Goal: Transaction & Acquisition: Purchase product/service

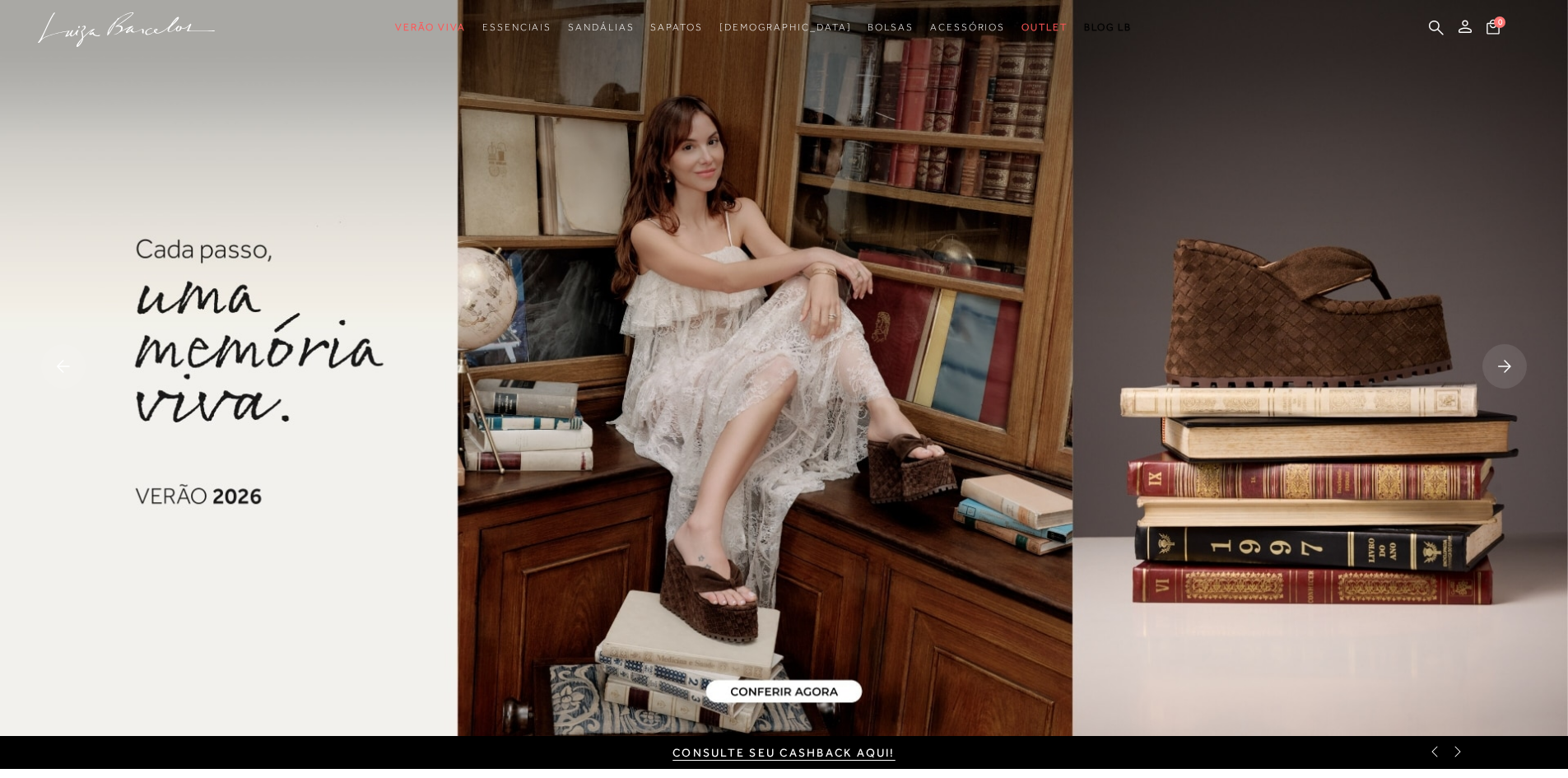
click at [1510, 361] on rect at bounding box center [1505, 366] width 44 height 44
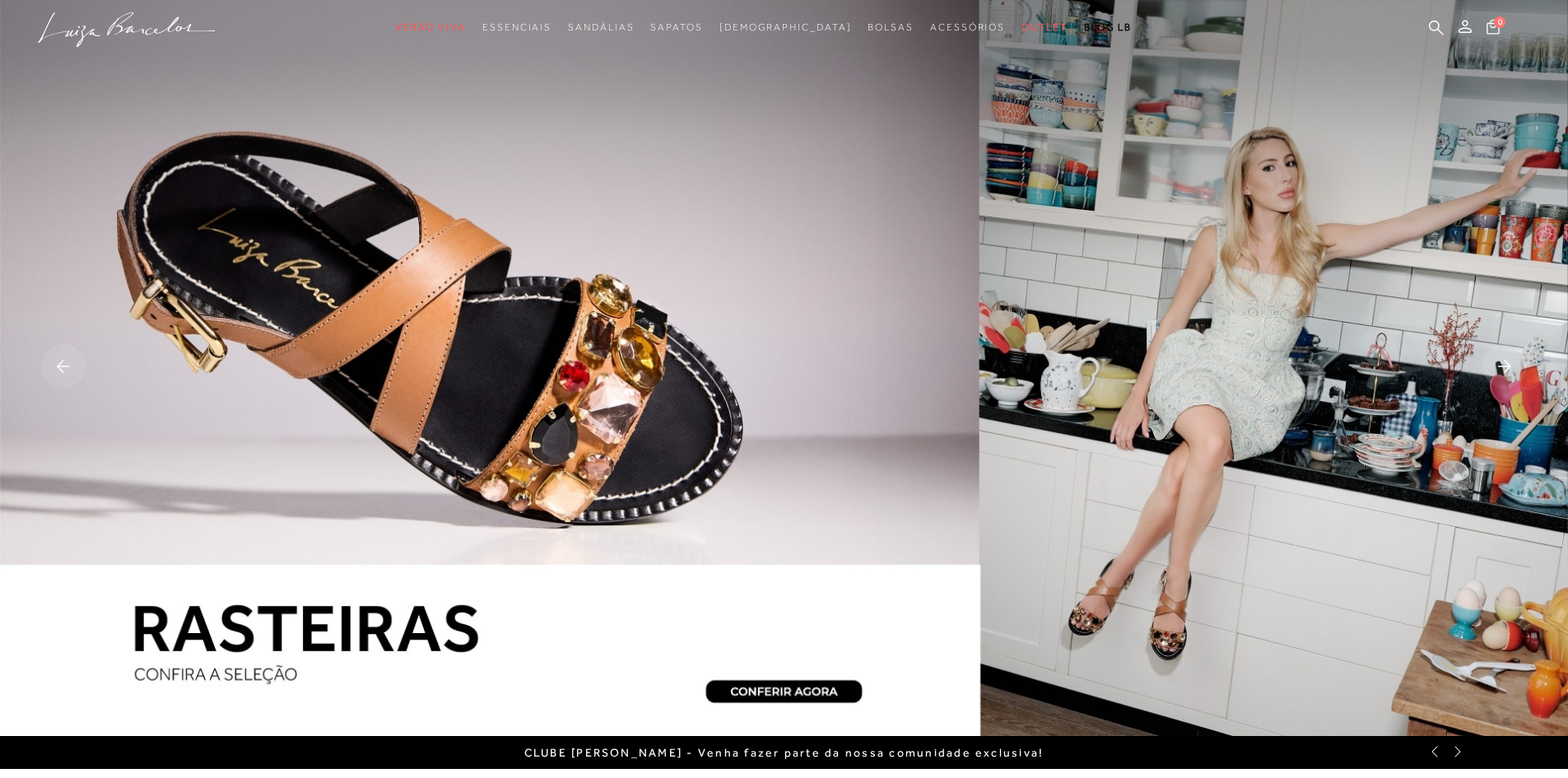
click at [1510, 361] on rect at bounding box center [1505, 366] width 44 height 44
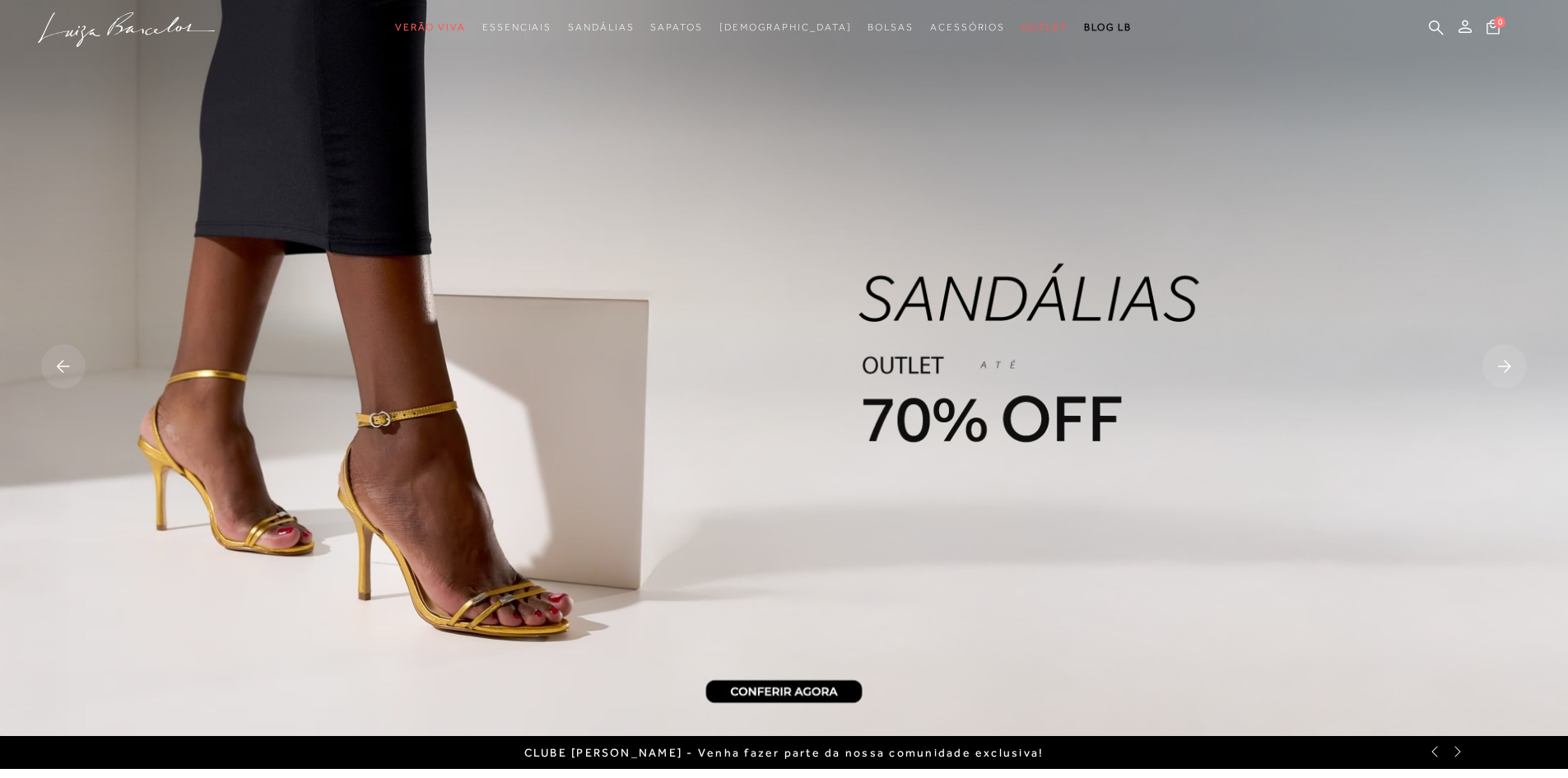
click at [1510, 361] on rect at bounding box center [1505, 366] width 44 height 44
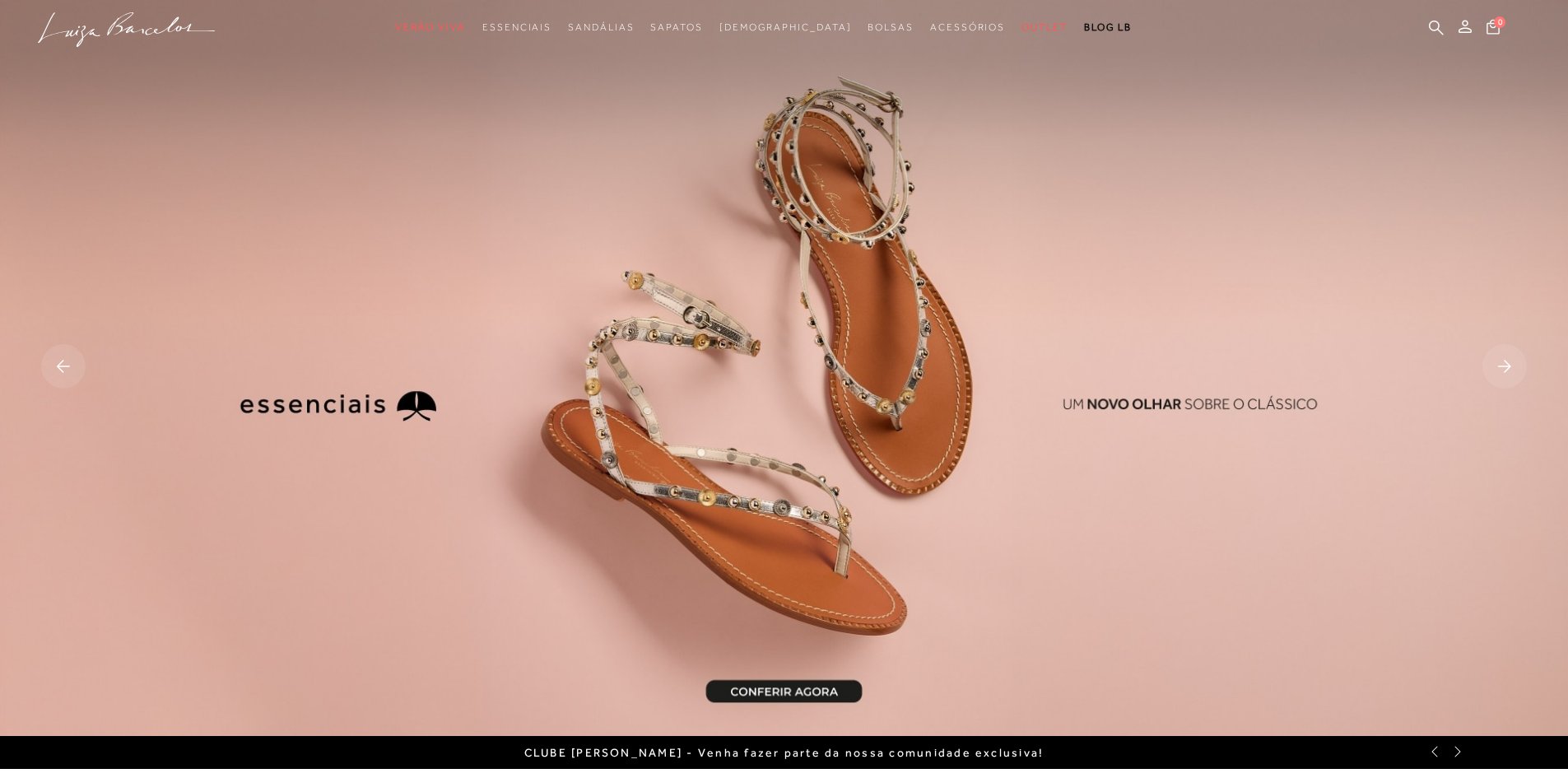
click at [1510, 361] on rect at bounding box center [1505, 366] width 44 height 44
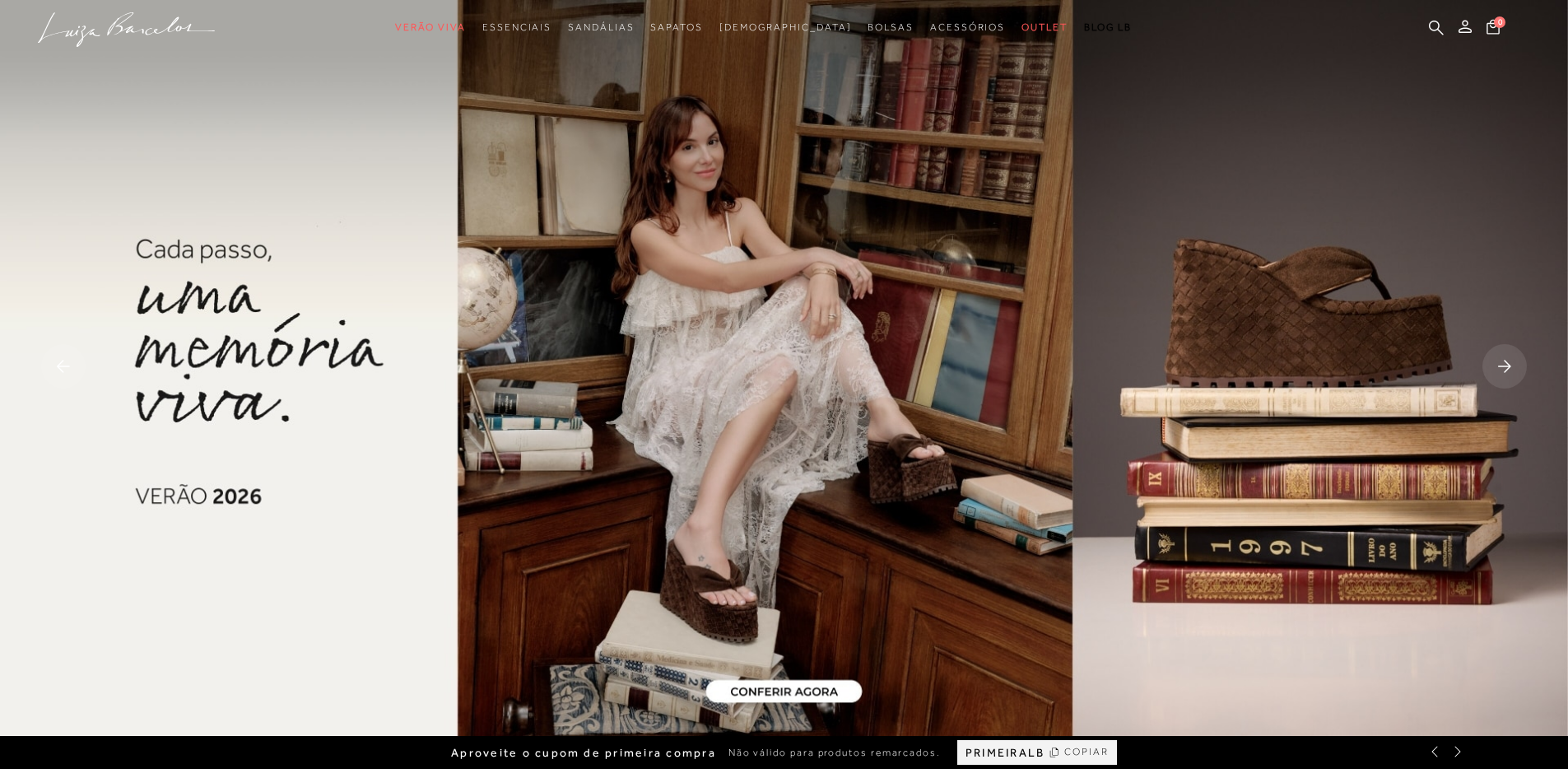
click at [1510, 358] on rect at bounding box center [1505, 366] width 44 height 44
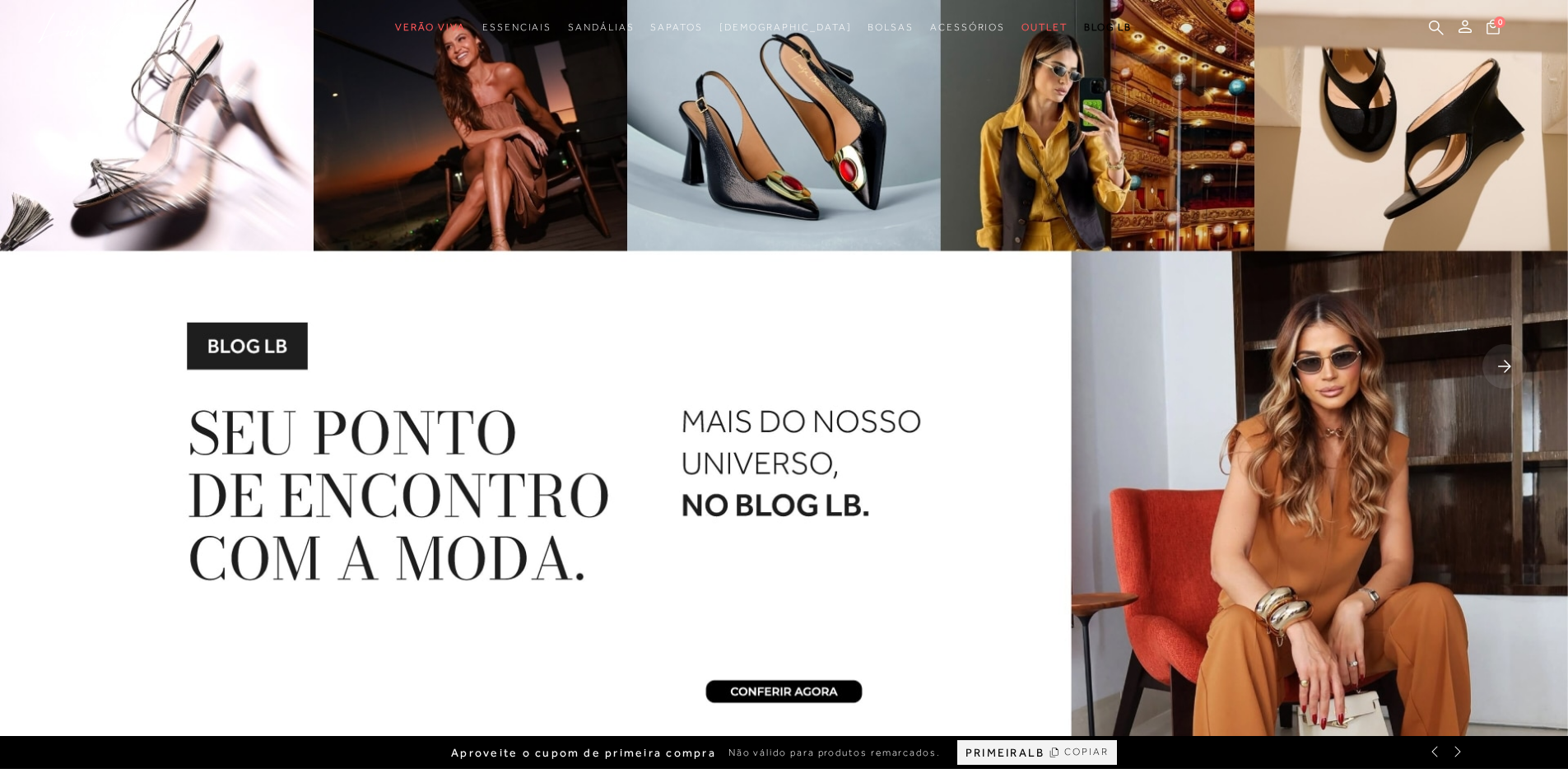
click at [1510, 358] on rect at bounding box center [1505, 366] width 44 height 44
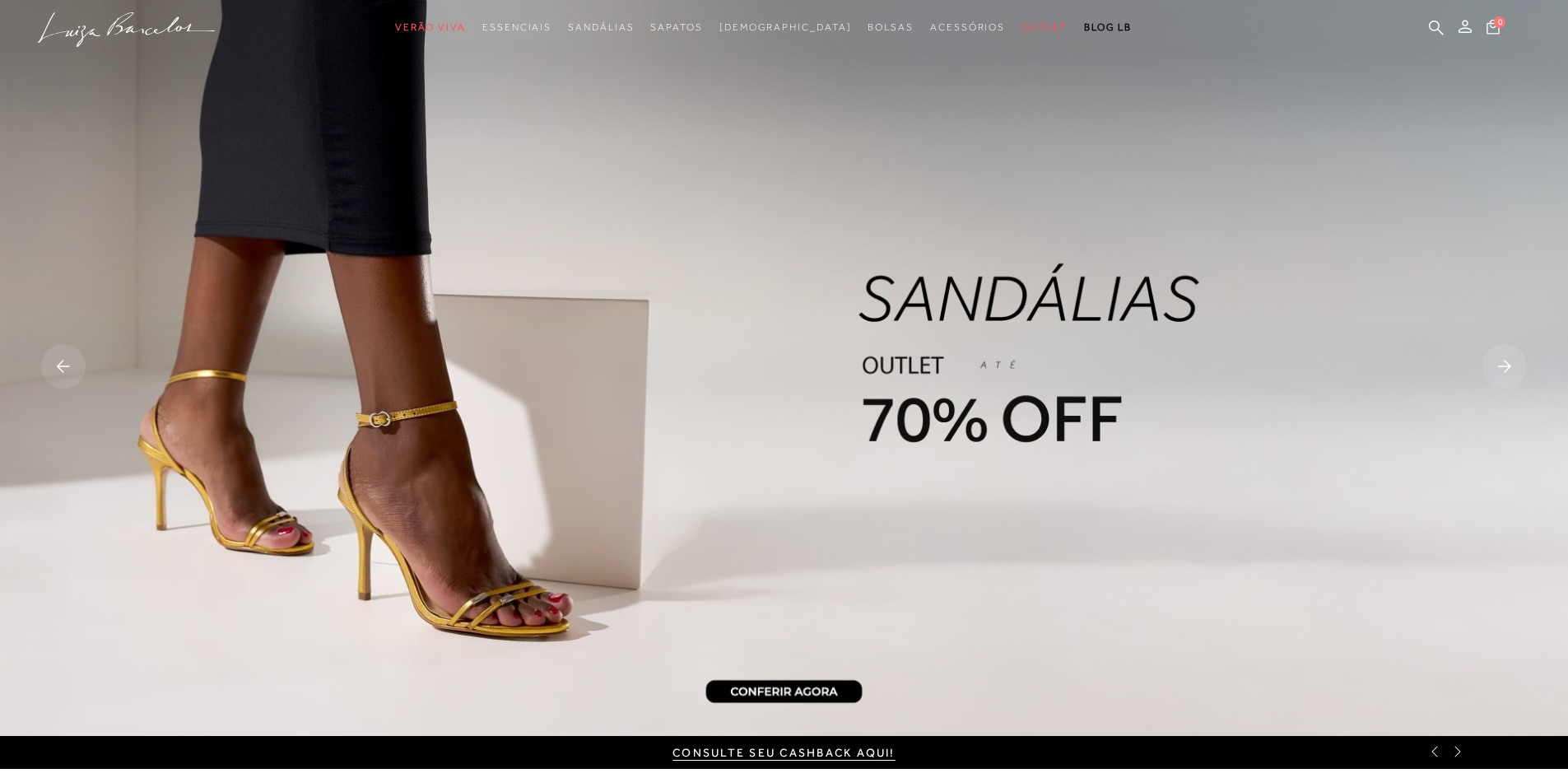
click at [57, 368] on rect at bounding box center [63, 366] width 44 height 44
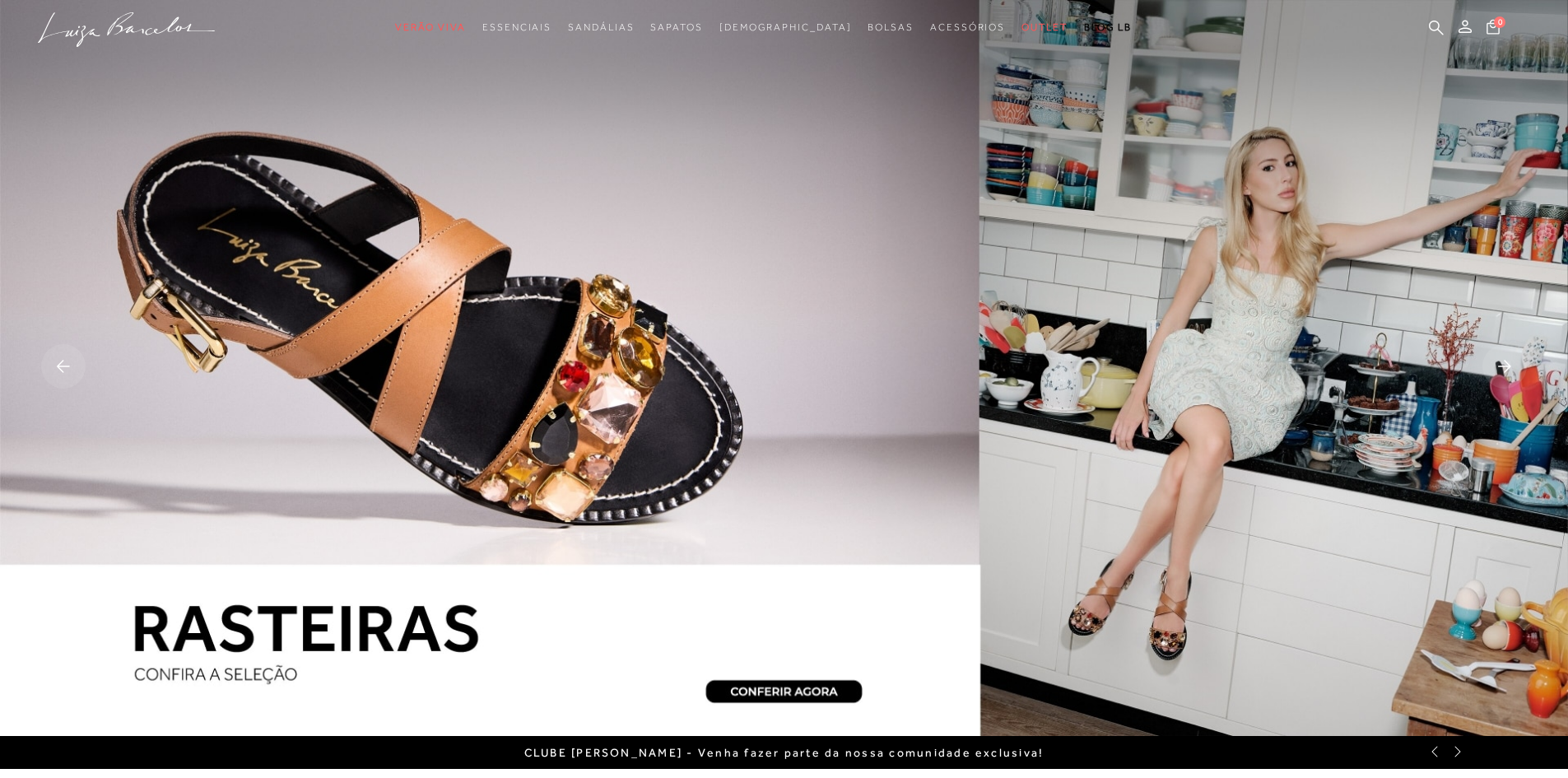
click at [1509, 370] on rect at bounding box center [1505, 366] width 44 height 44
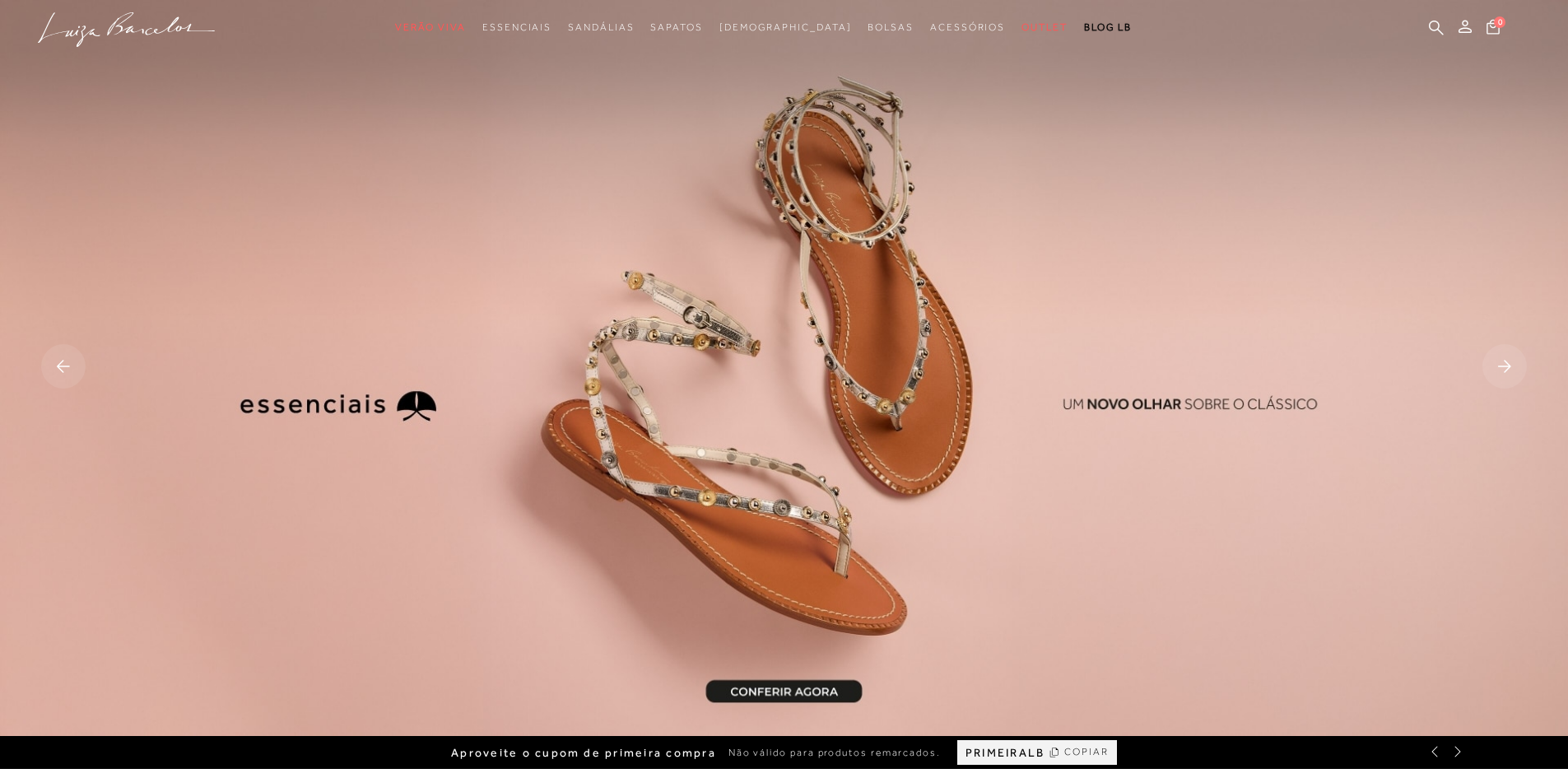
click at [1509, 370] on rect at bounding box center [1505, 366] width 44 height 44
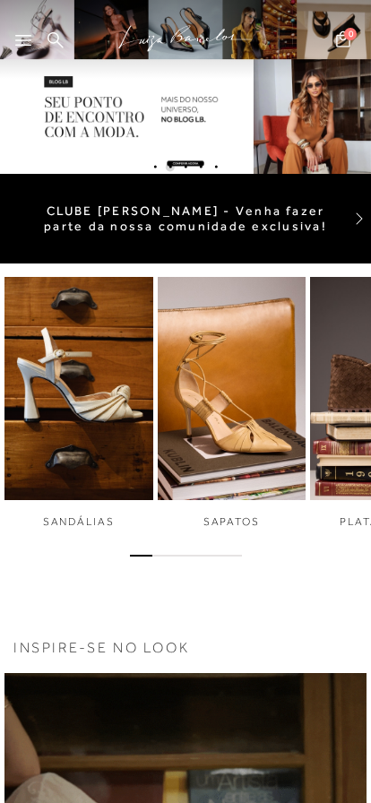
click at [22, 40] on icon at bounding box center [23, 40] width 16 height 11
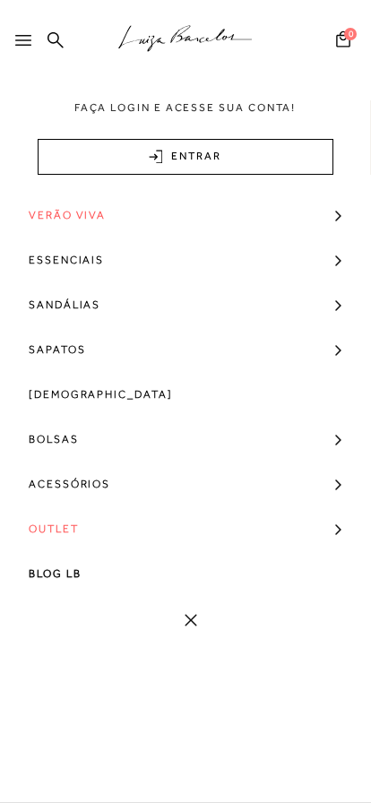
click at [349, 40] on icon at bounding box center [343, 38] width 14 height 16
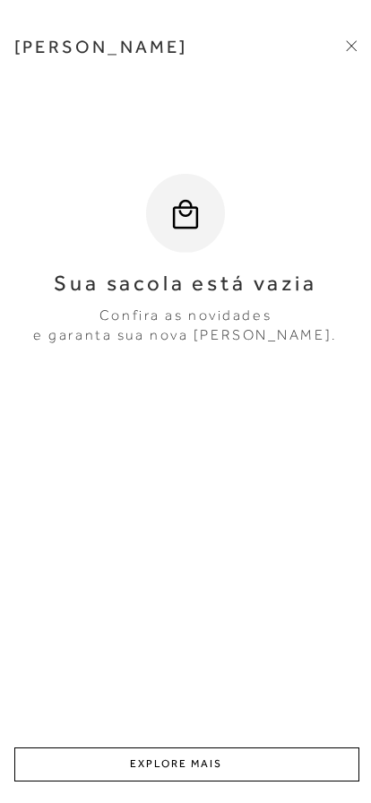
click at [186, 759] on link "EXPLORE MAIS" at bounding box center [186, 765] width 345 height 34
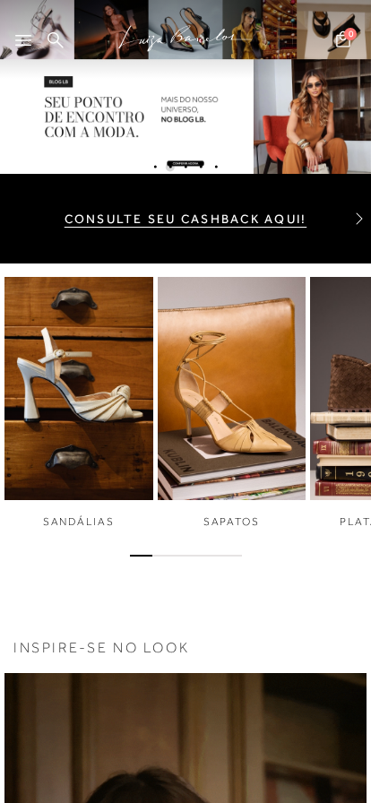
click at [30, 43] on icon at bounding box center [23, 40] width 16 height 11
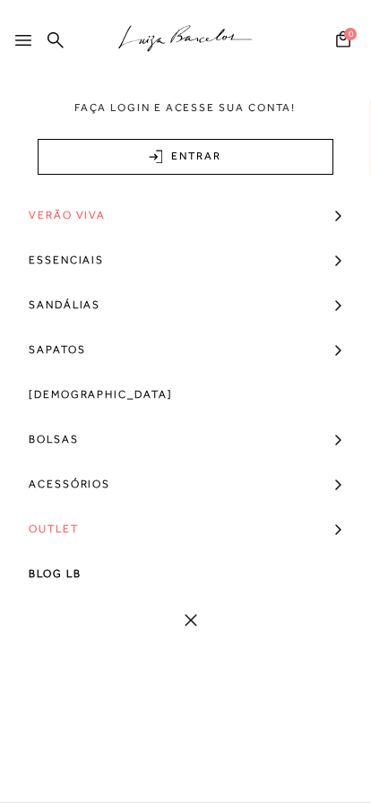
click at [317, 208] on link "Verão Viva" at bounding box center [185, 215] width 371 height 45
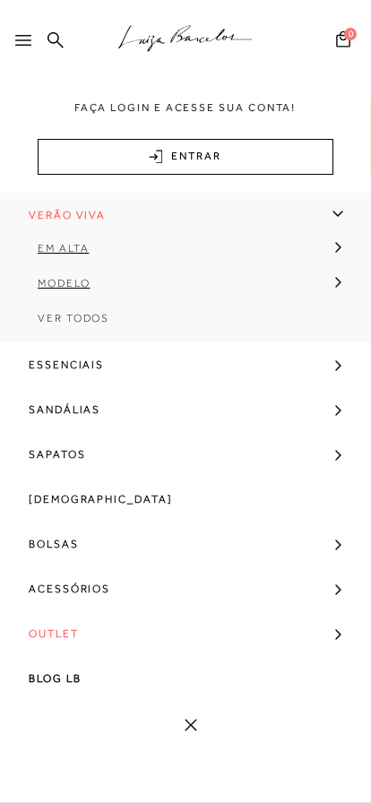
click at [86, 317] on span "Ver Todos" at bounding box center [74, 318] width 72 height 13
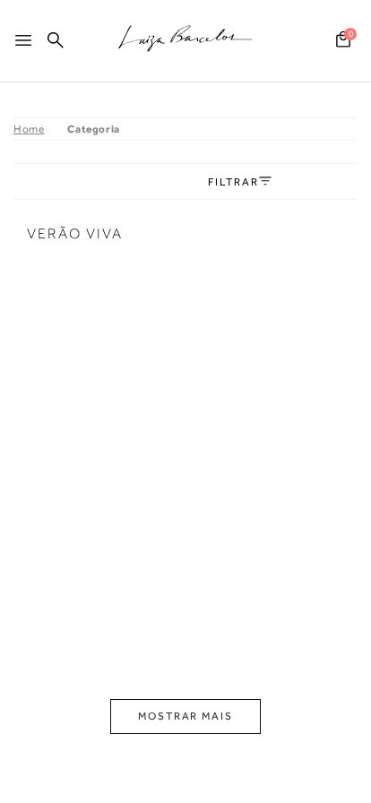
click at [23, 39] on icon at bounding box center [23, 40] width 16 height 11
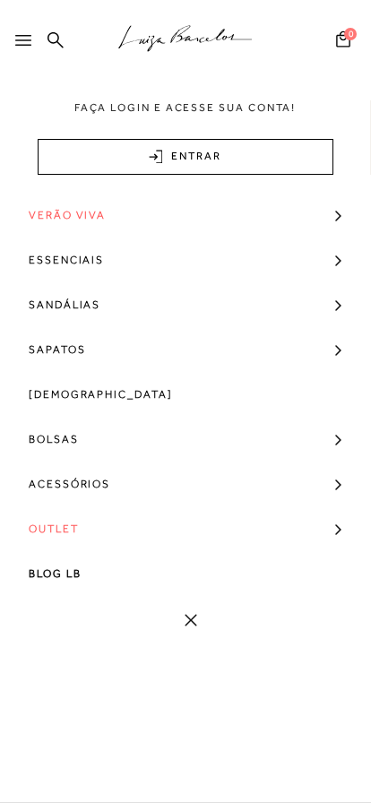
click at [184, 223] on link "Verão Viva" at bounding box center [185, 215] width 371 height 45
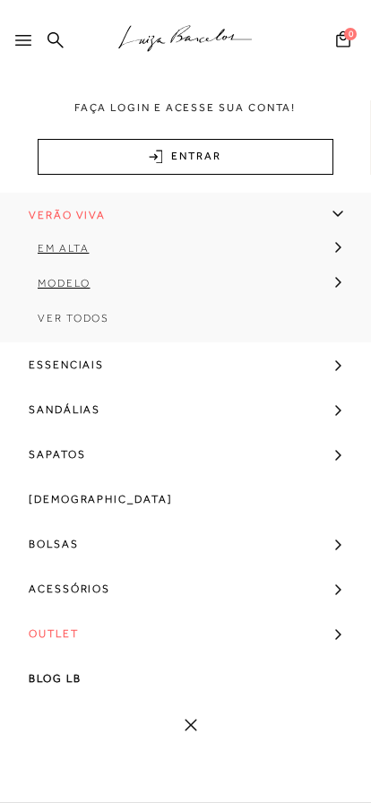
click at [197, 204] on link "Verão Viva" at bounding box center [185, 215] width 371 height 45
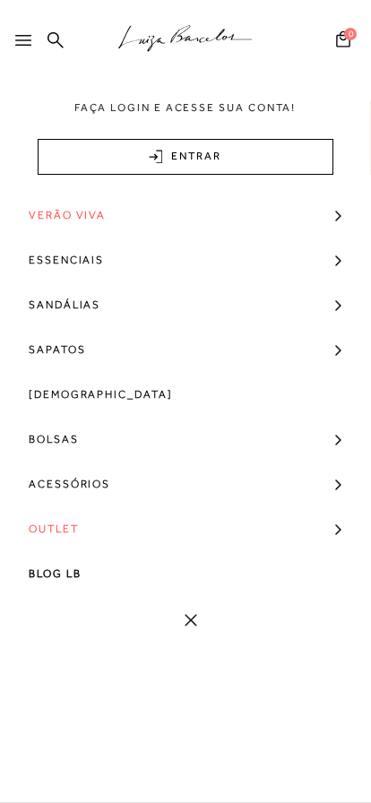
click at [181, 264] on link "Essenciais" at bounding box center [185, 260] width 371 height 45
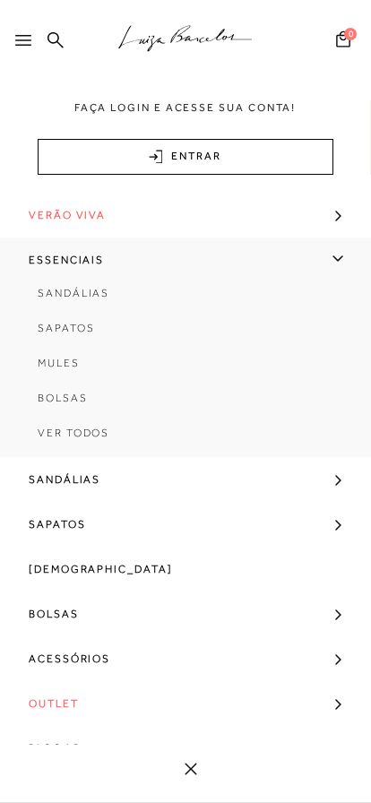
click at [181, 265] on link "Essenciais" at bounding box center [185, 260] width 371 height 45
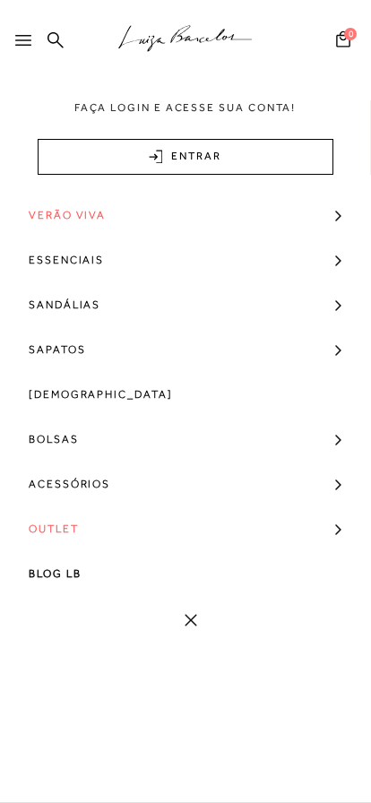
click at [210, 225] on link "Verão Viva" at bounding box center [185, 215] width 371 height 45
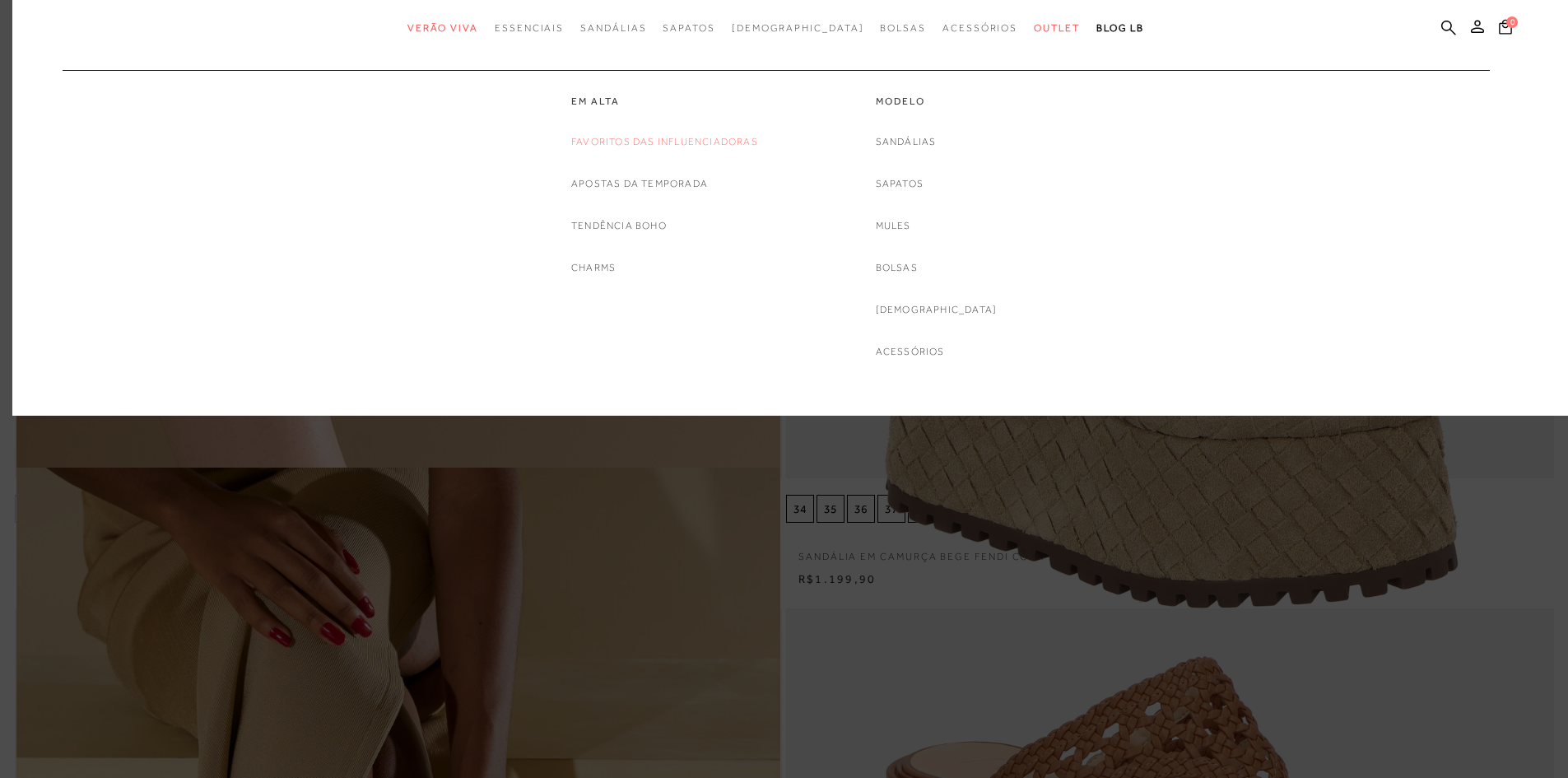
click at [610, 141] on link "Favoritos das Influenciadoras" at bounding box center [665, 141] width 187 height 17
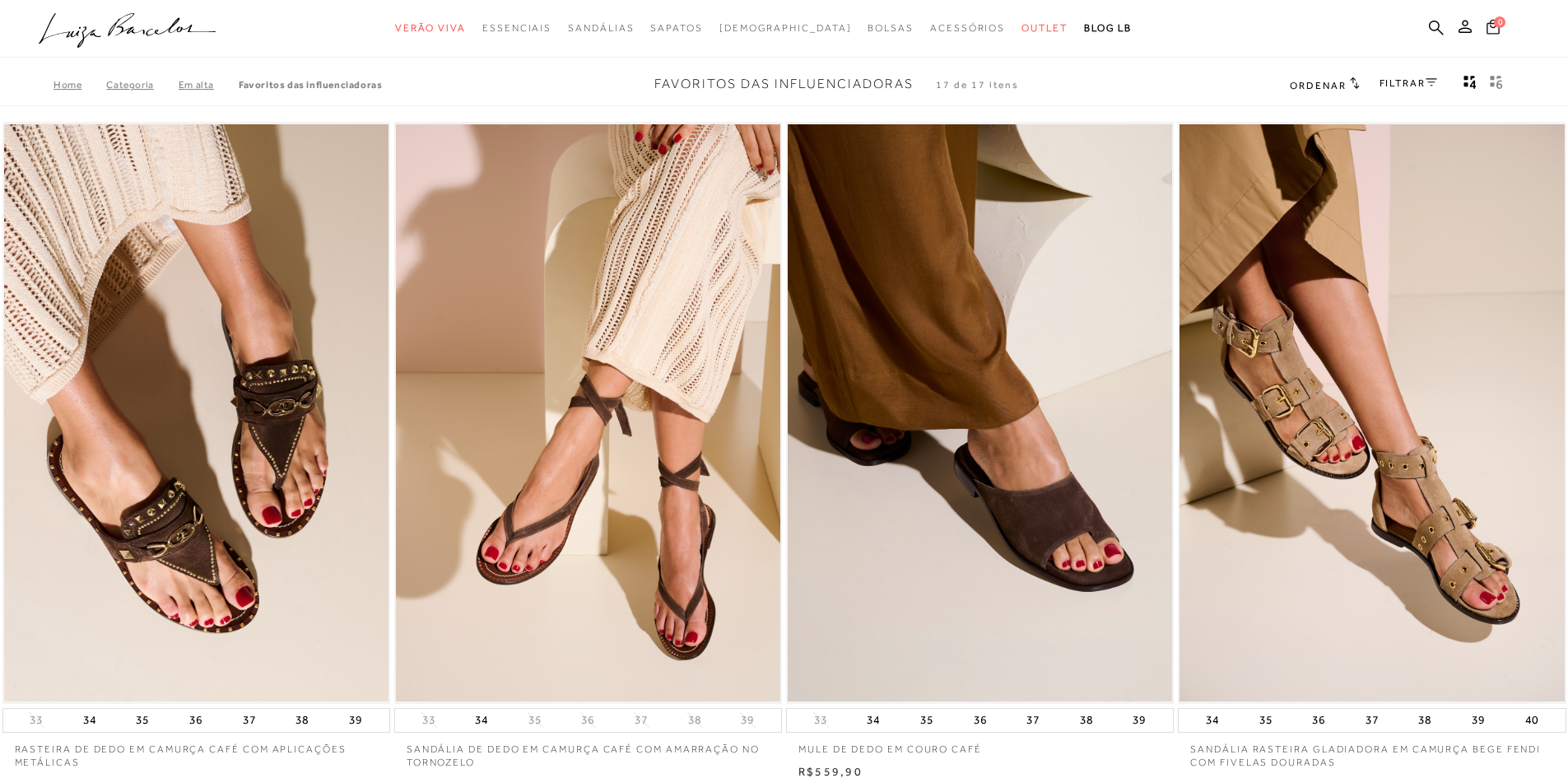
click at [1484, 20] on button "0" at bounding box center [1493, 29] width 23 height 22
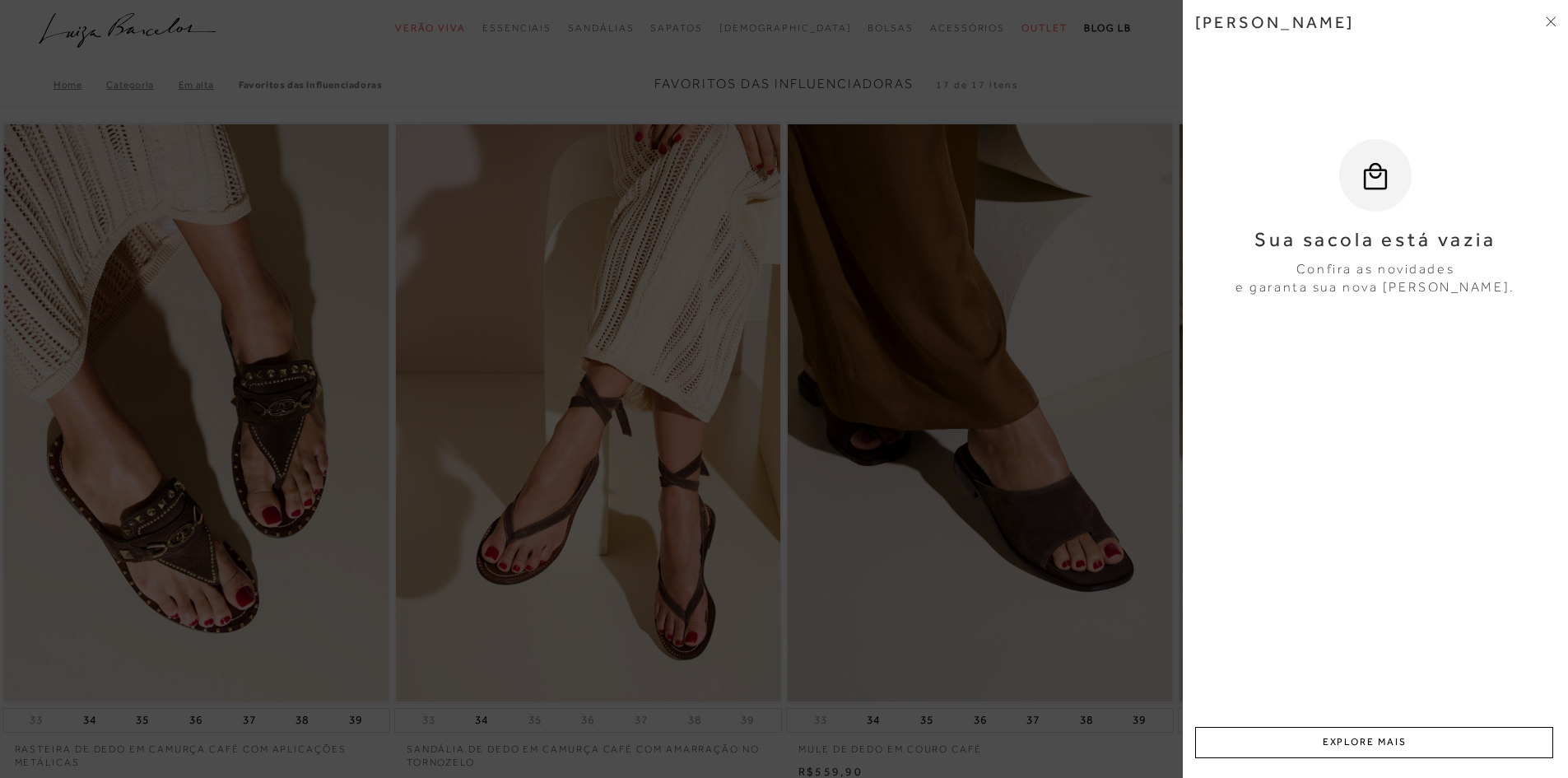
click at [1469, 28] on div "Minha sacola" at bounding box center [1375, 34] width 361 height 44
click at [1554, 20] on icon at bounding box center [1551, 21] width 10 height 10
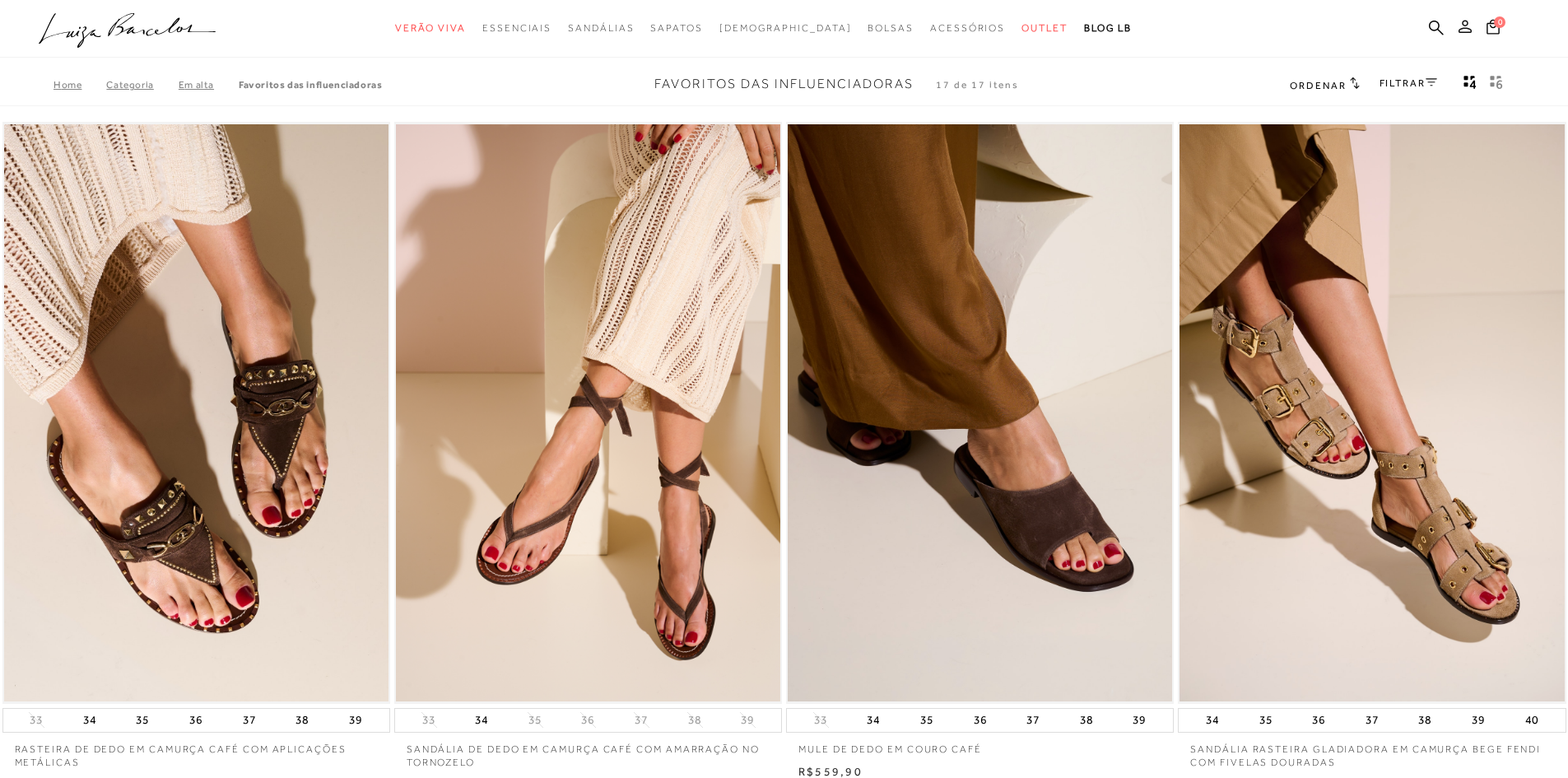
click at [1470, 26] on icon at bounding box center [1465, 27] width 13 height 13
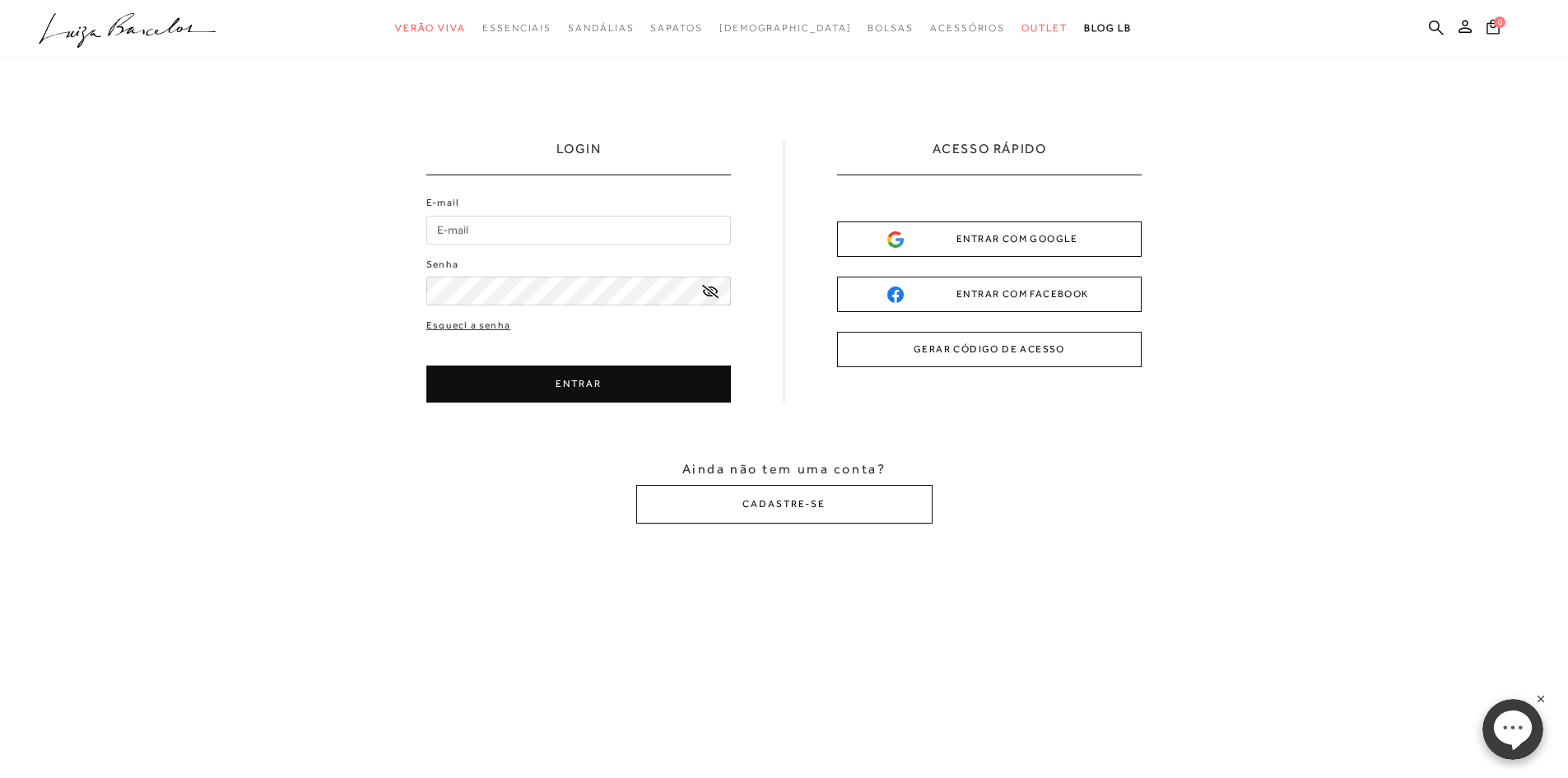
click at [149, 33] on icon ".a{fill-rule:evenodd;}" at bounding box center [128, 30] width 178 height 35
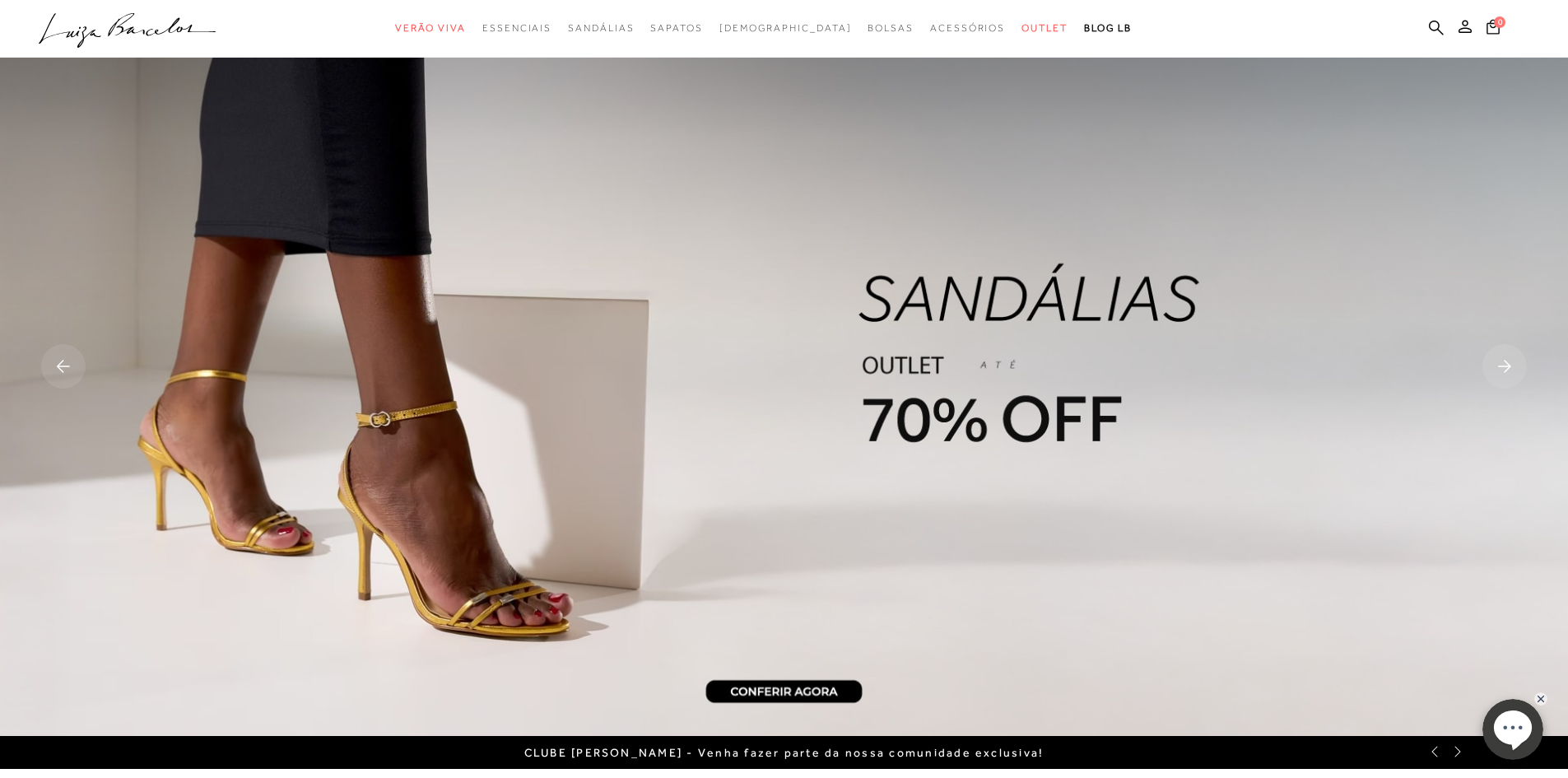
click at [160, 32] on icon ".a{fill-rule:evenodd;}" at bounding box center [128, 30] width 178 height 35
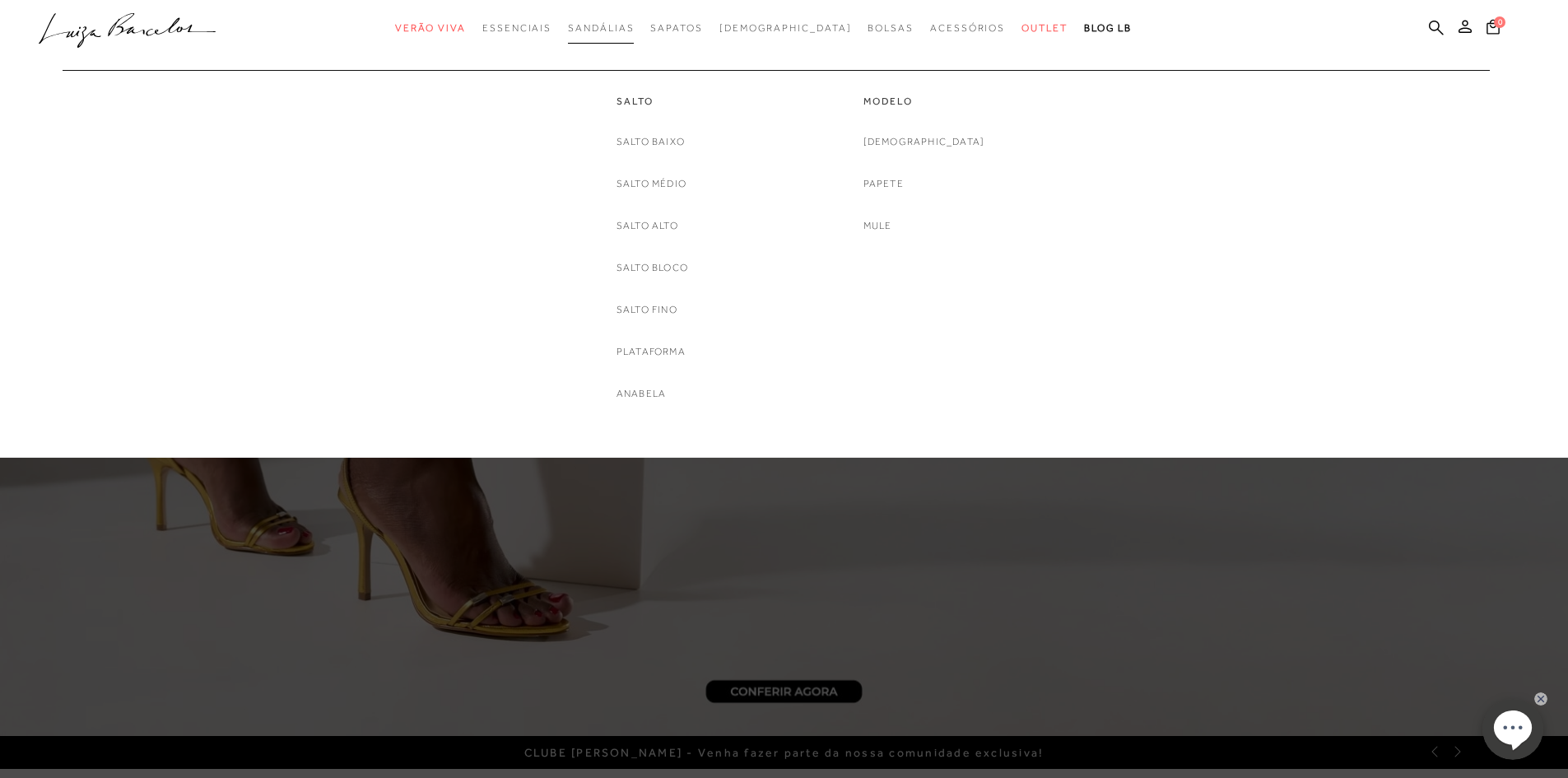
click at [633, 25] on span "Sandálias" at bounding box center [601, 28] width 66 height 12
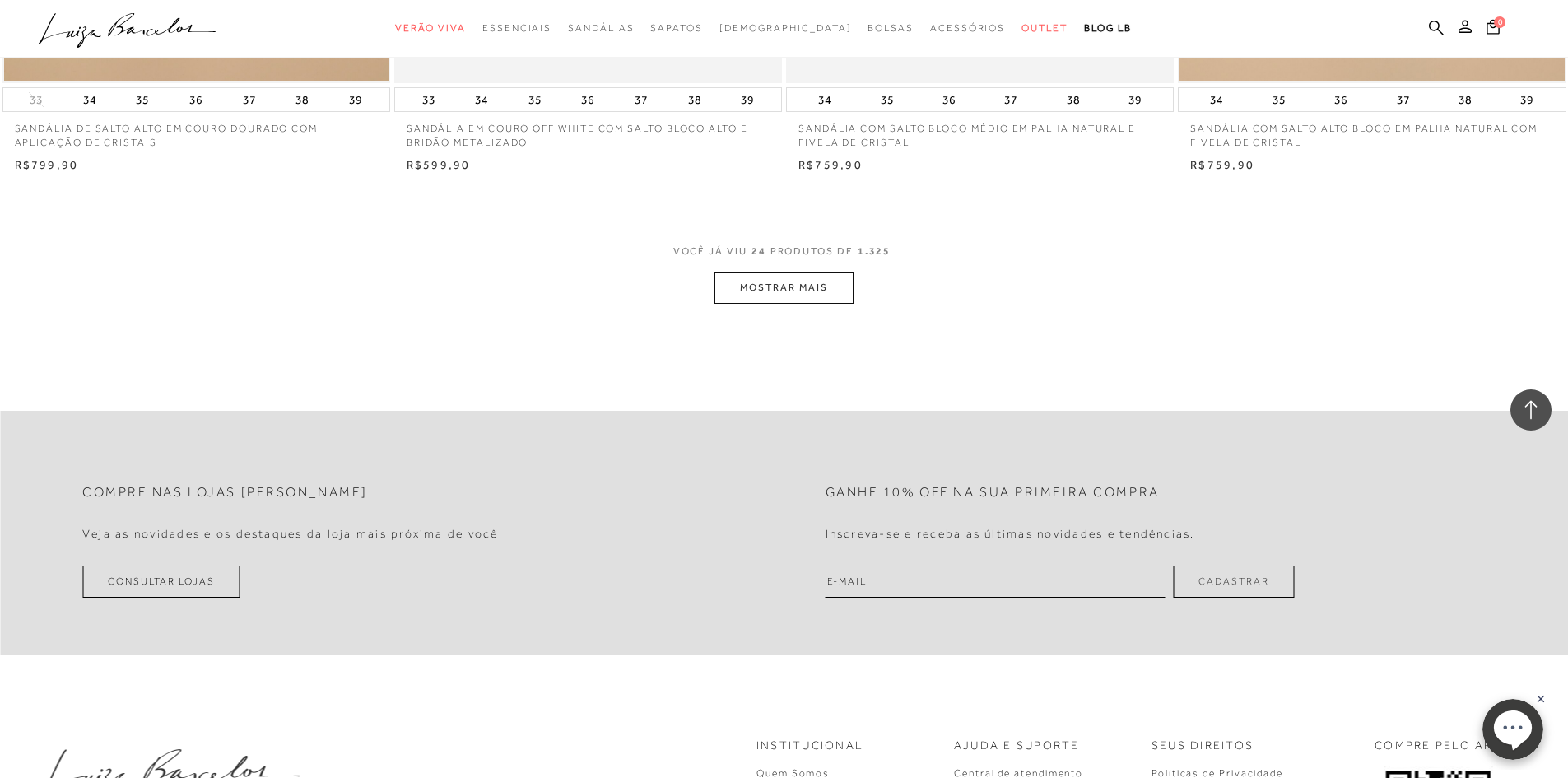
scroll to position [3901, 0]
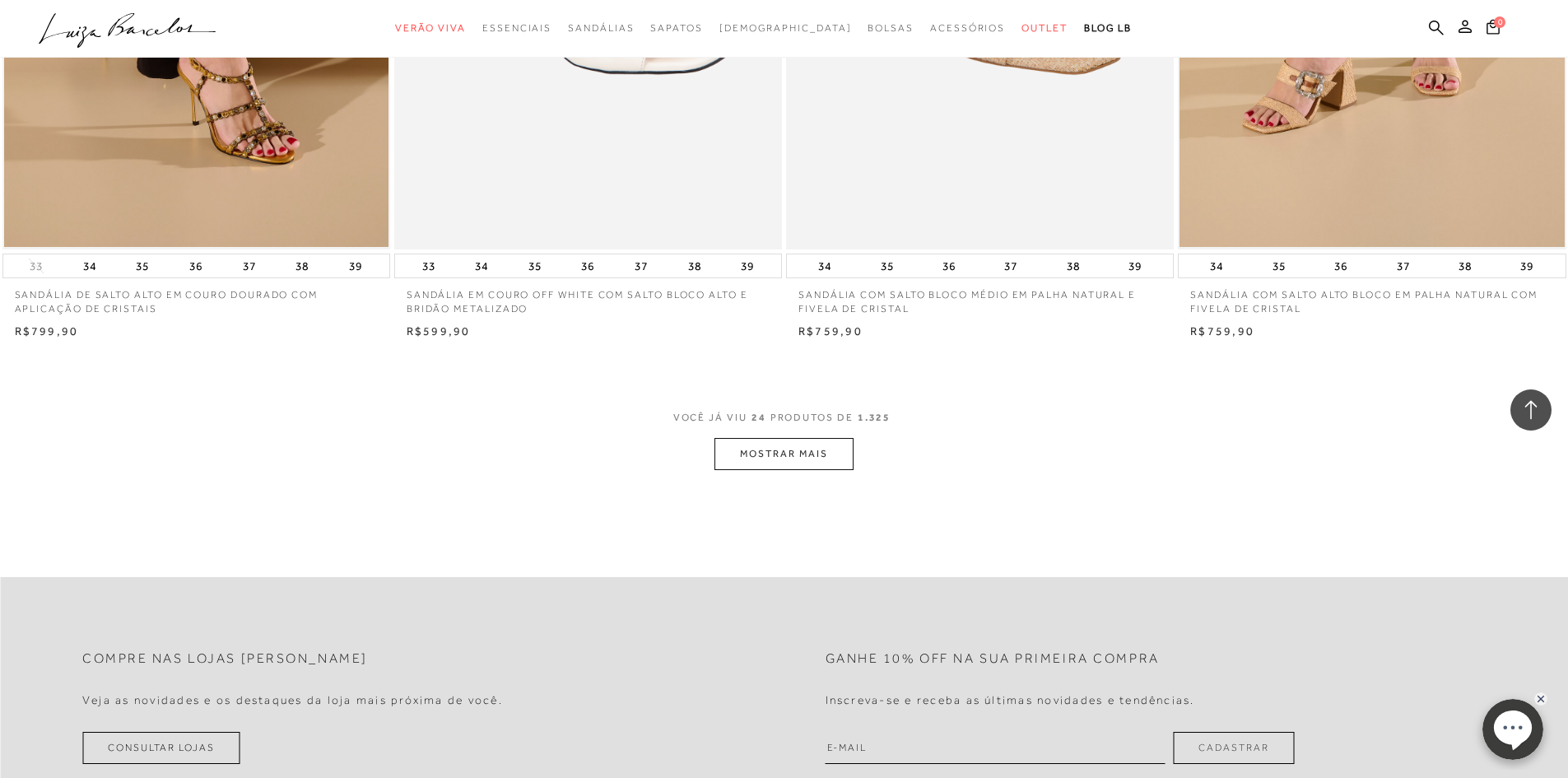
click at [781, 456] on button "MOSTRAR MAIS" at bounding box center [783, 454] width 139 height 32
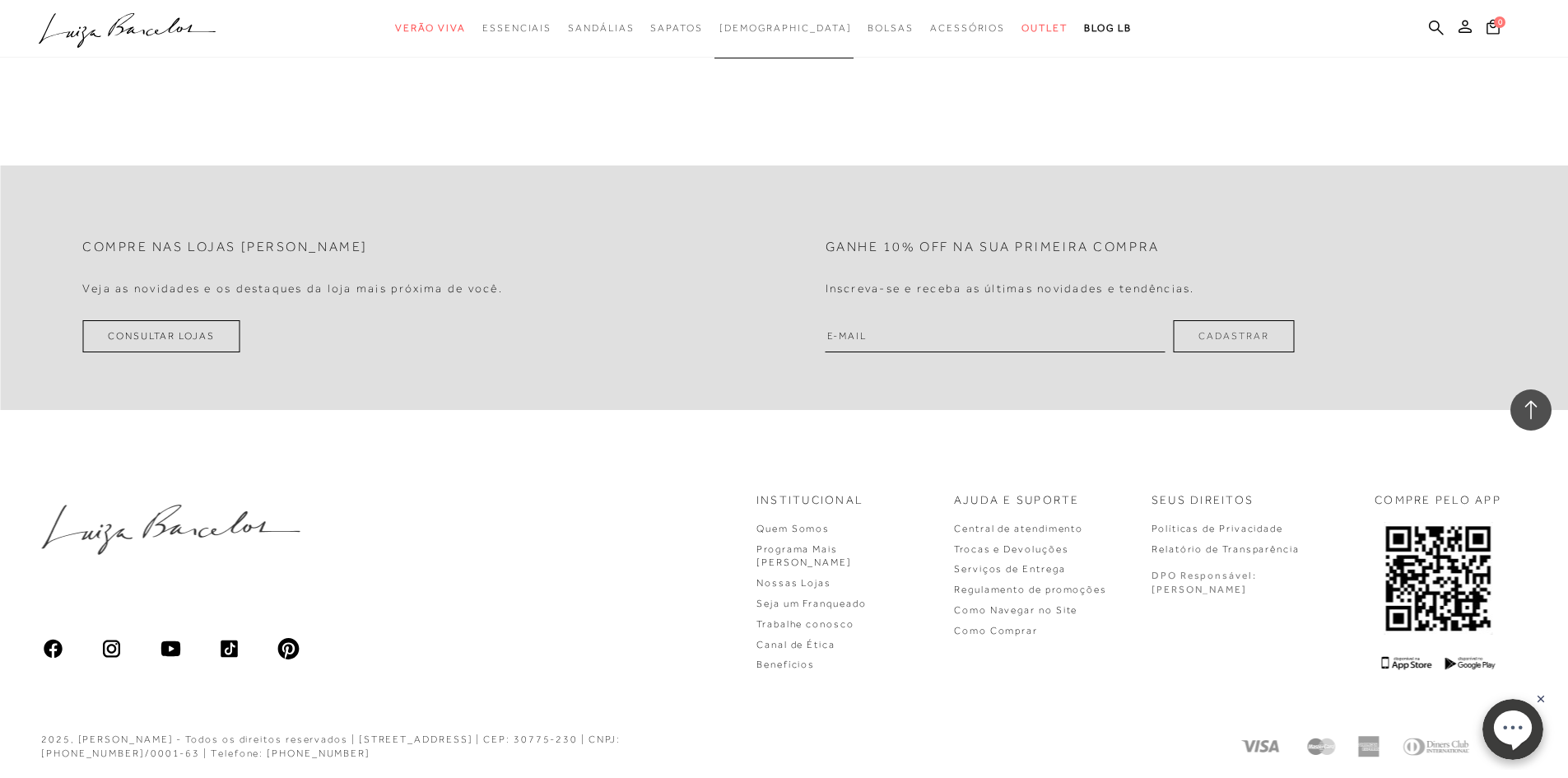
scroll to position [7955, 0]
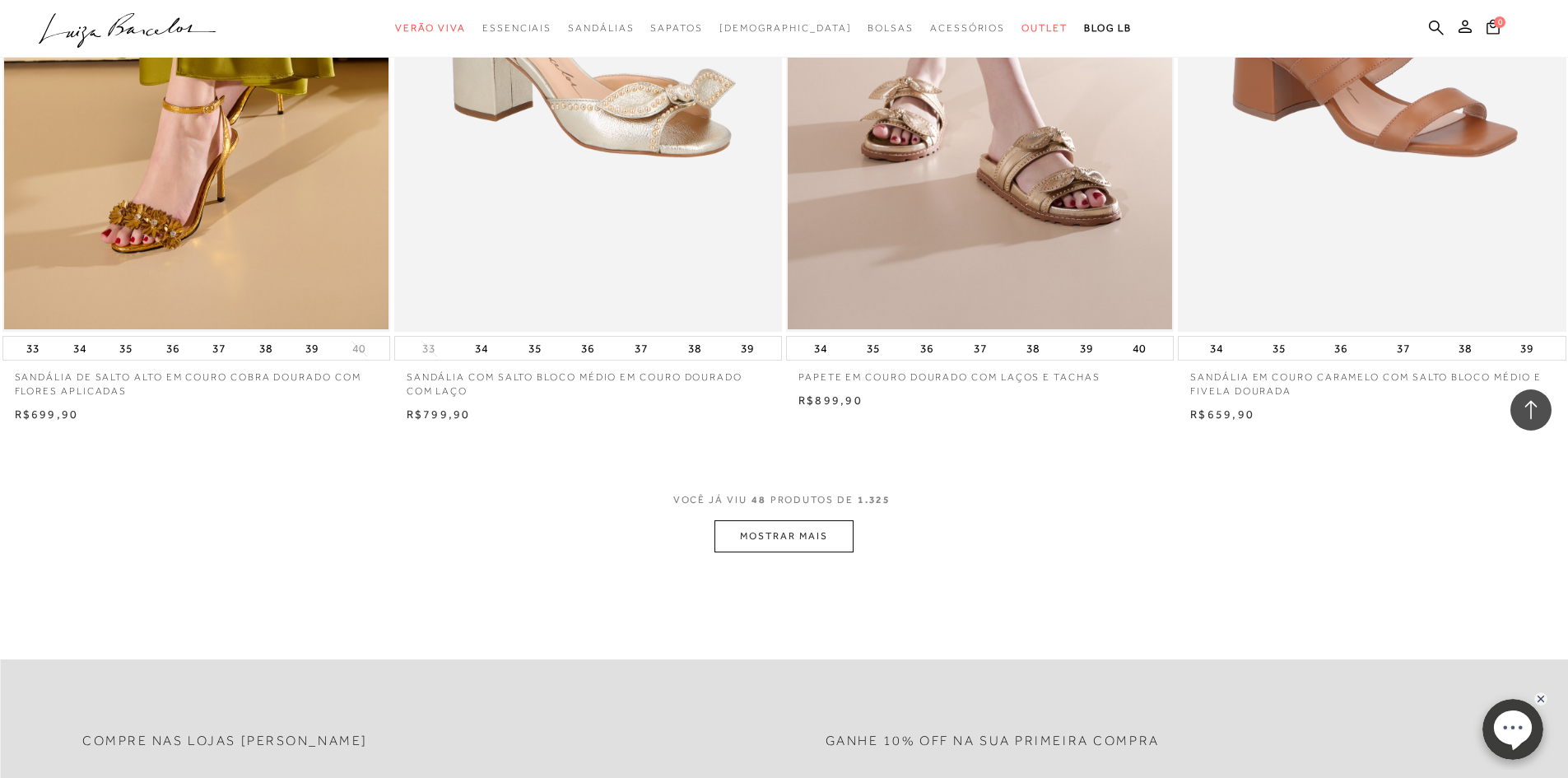
click at [825, 540] on button "MOSTRAR MAIS" at bounding box center [783, 536] width 139 height 32
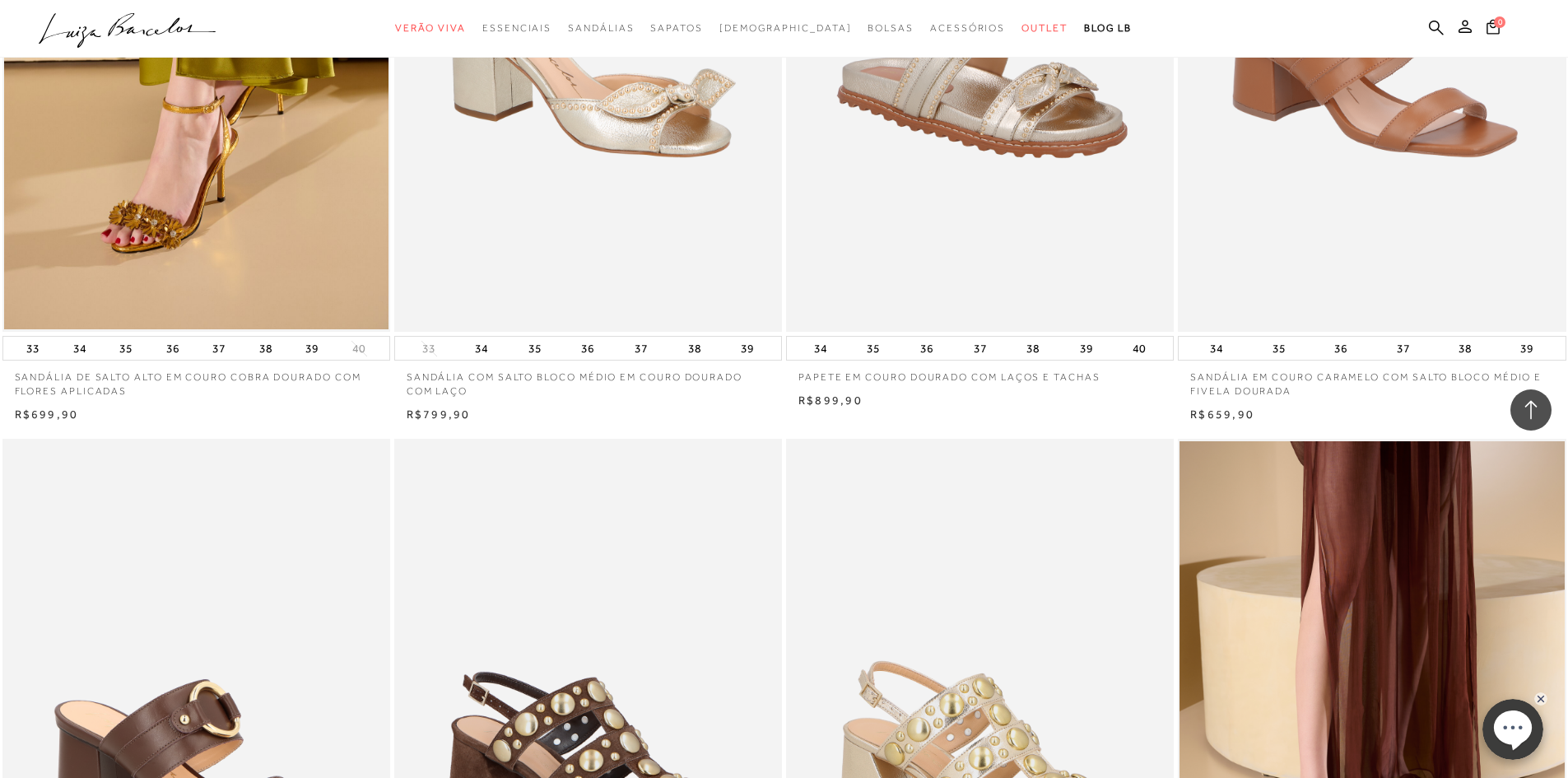
click at [1039, 147] on img at bounding box center [980, 40] width 386 height 582
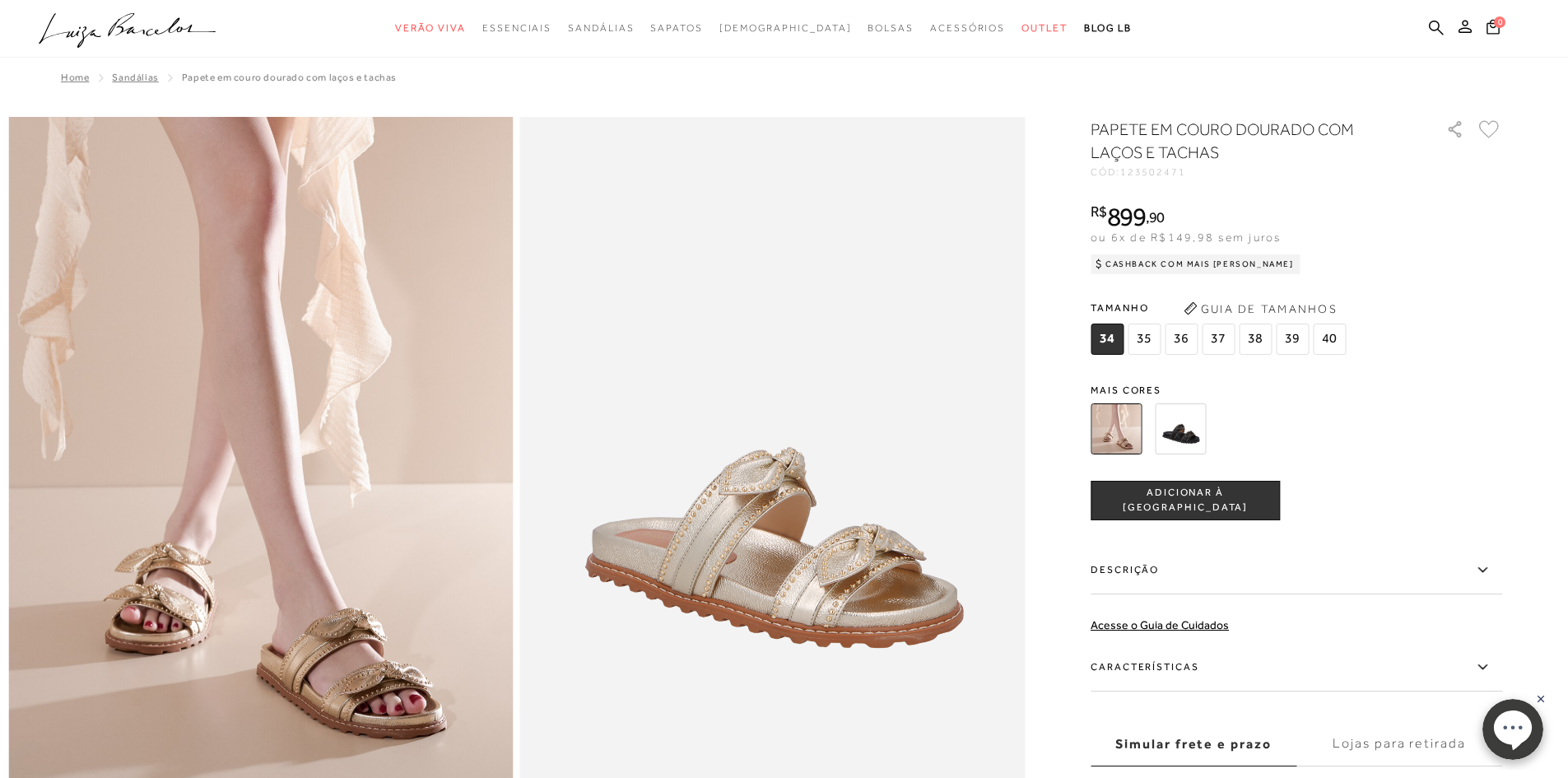
click at [1490, 196] on div "PAPETE EM COURO DOURADO COM LAÇOS E TACHAS CÓD: 123502471 × É necessário seleci…" at bounding box center [1296, 484] width 411 height 733
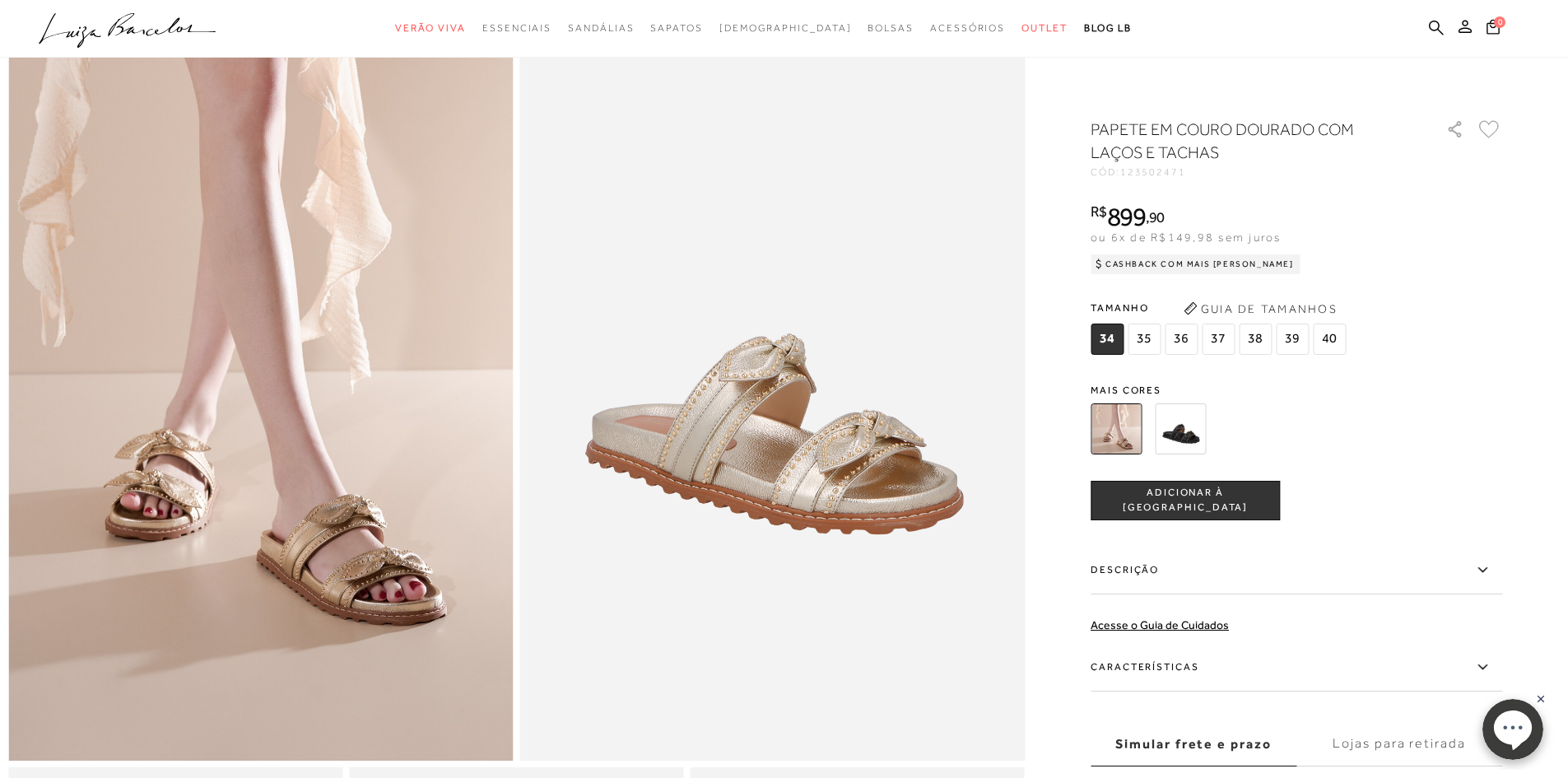
scroll to position [164, 0]
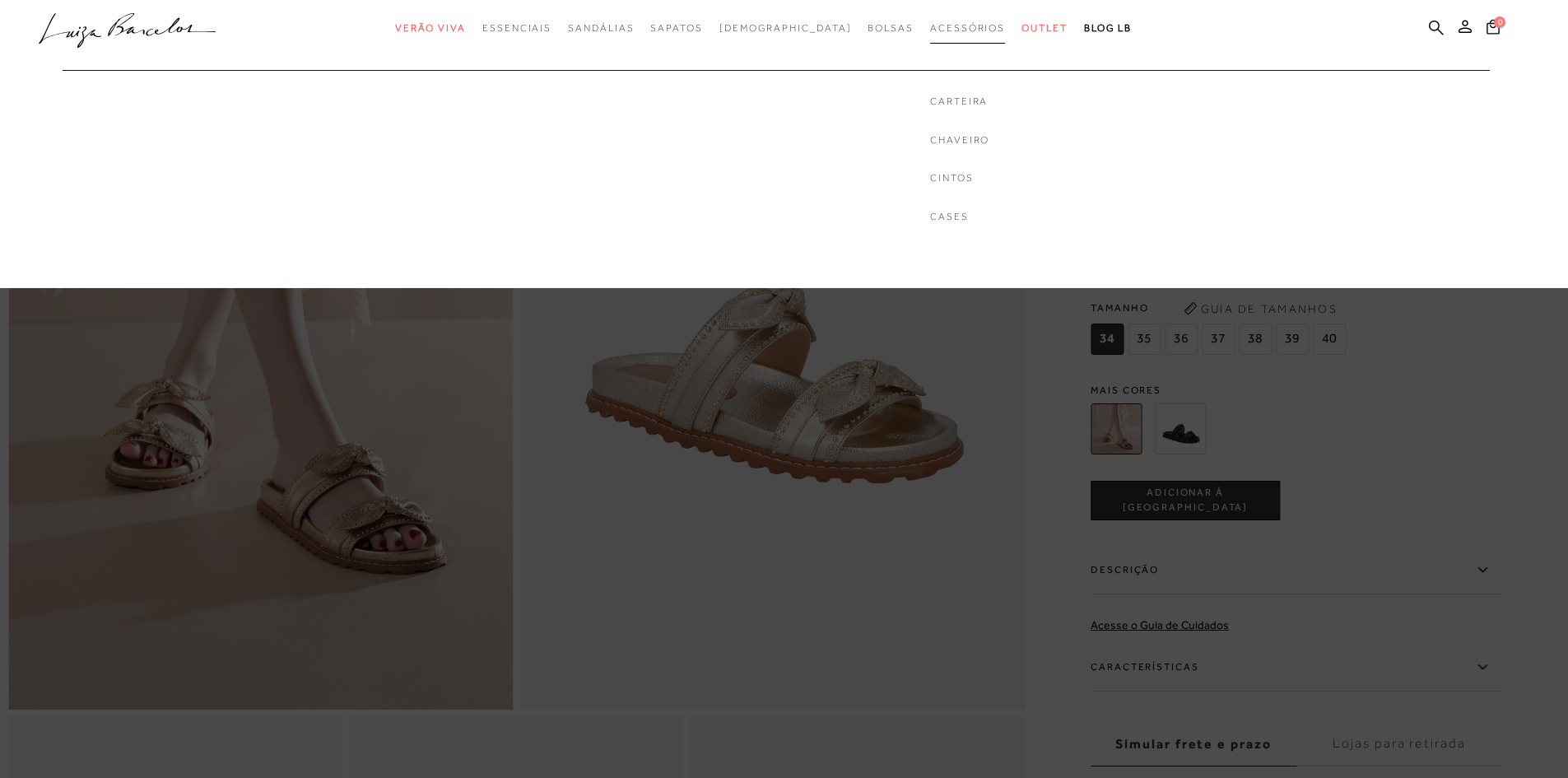
click at [945, 29] on span "Acessórios" at bounding box center [968, 28] width 75 height 12
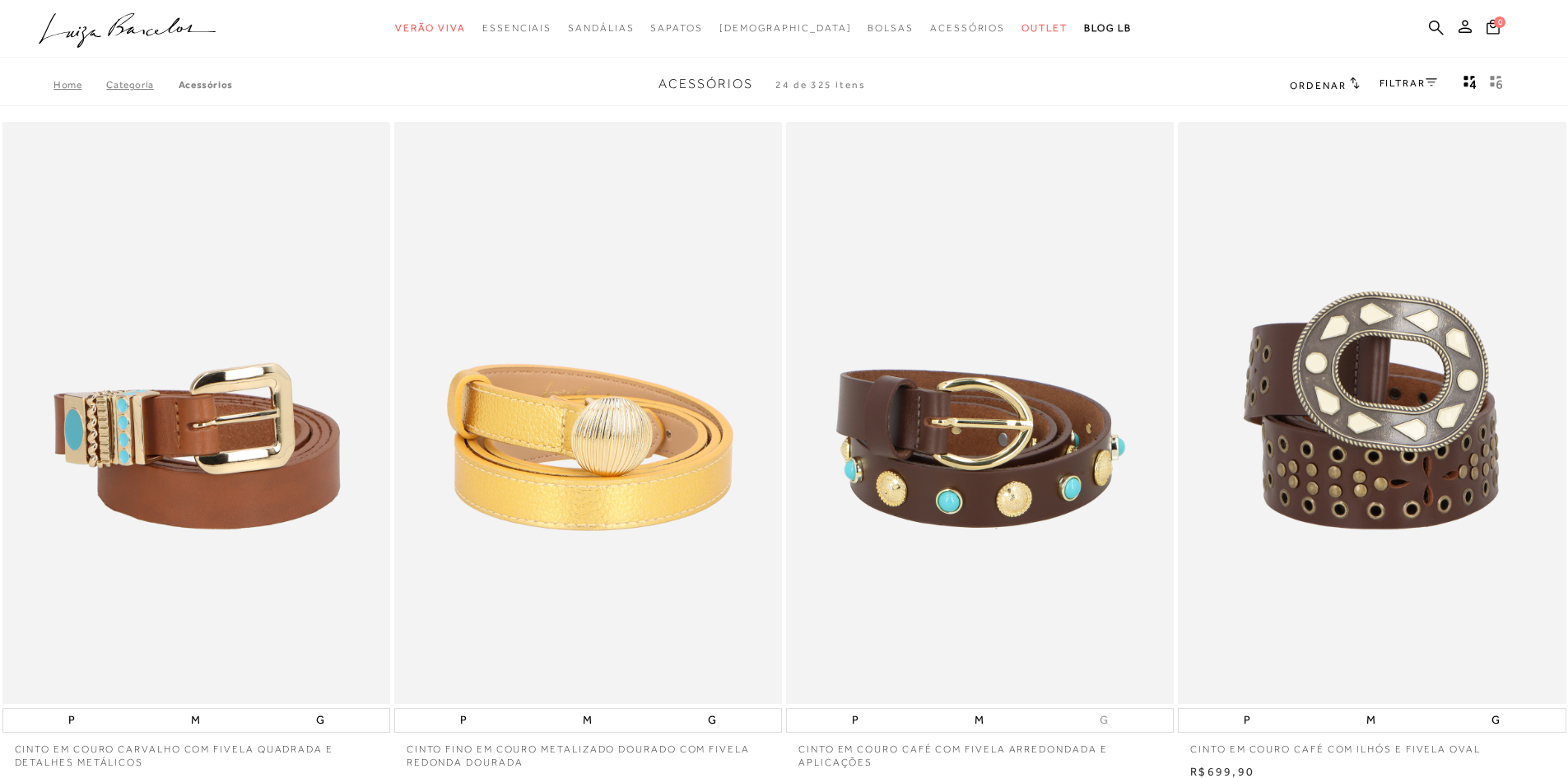
click at [96, 20] on icon ".a{fill-rule:evenodd;}" at bounding box center [128, 30] width 178 height 35
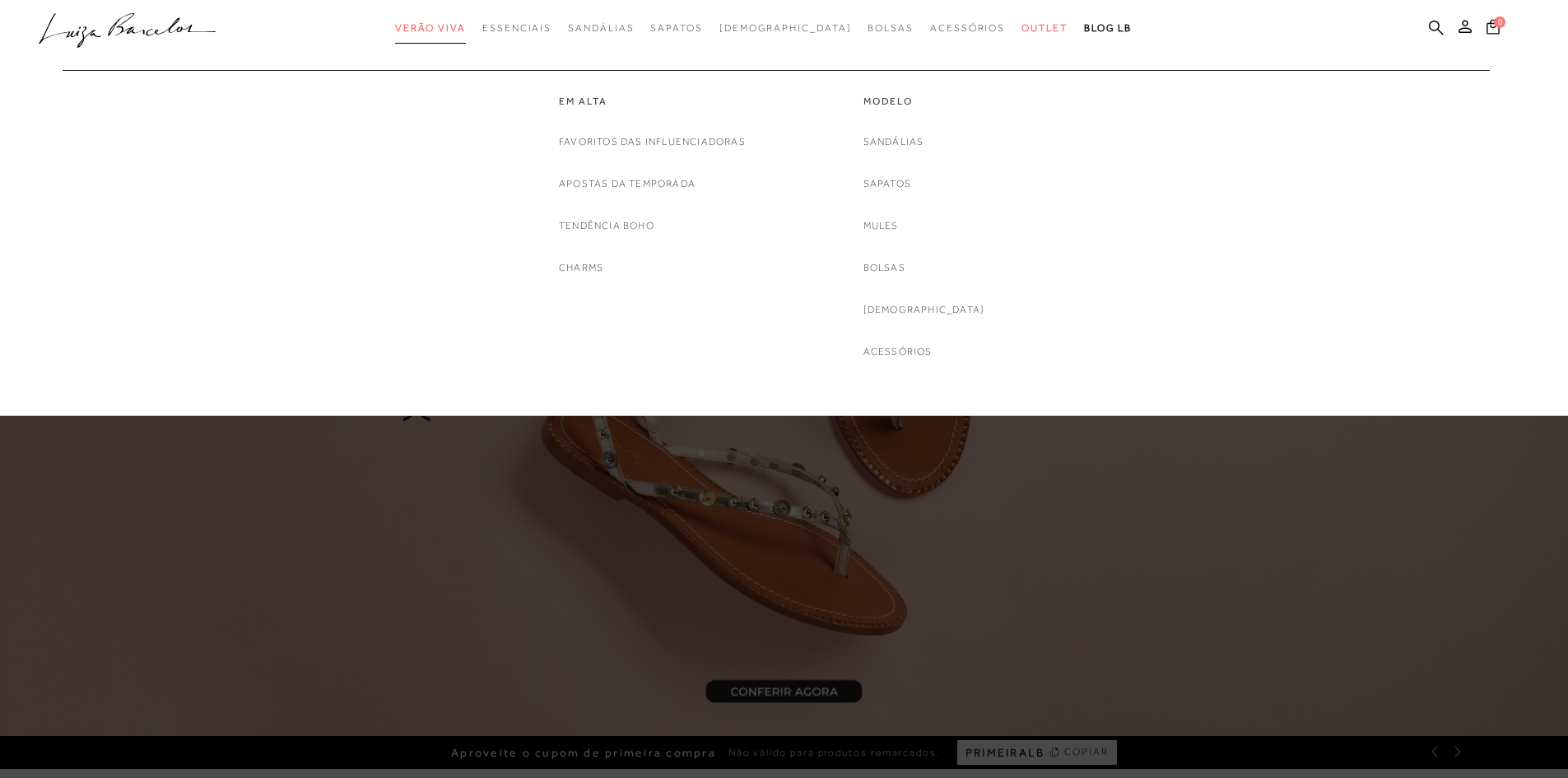
click at [465, 28] on span "Verão Viva" at bounding box center [430, 28] width 71 height 12
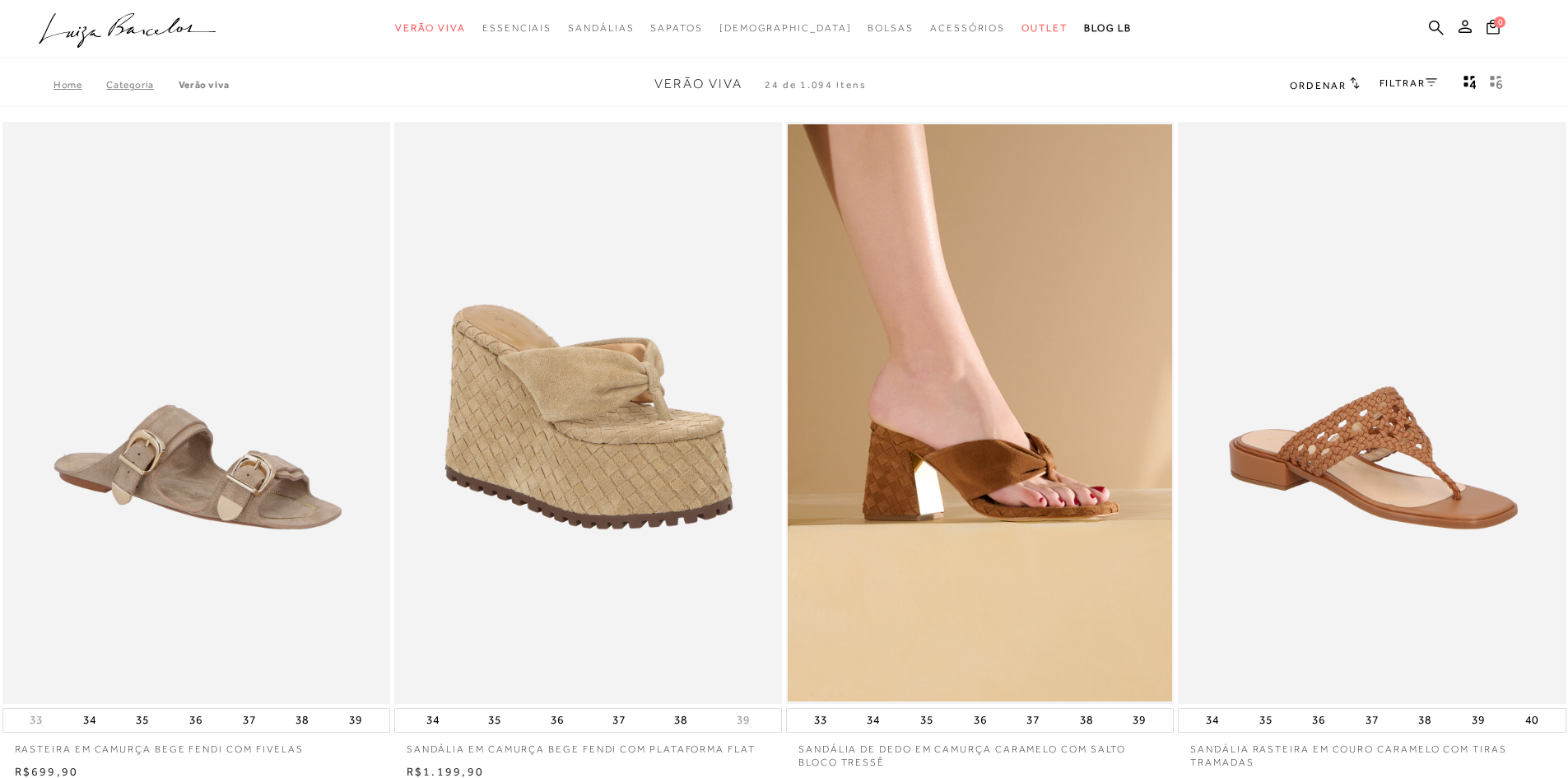
click at [123, 29] on icon at bounding box center [127, 24] width 37 height 23
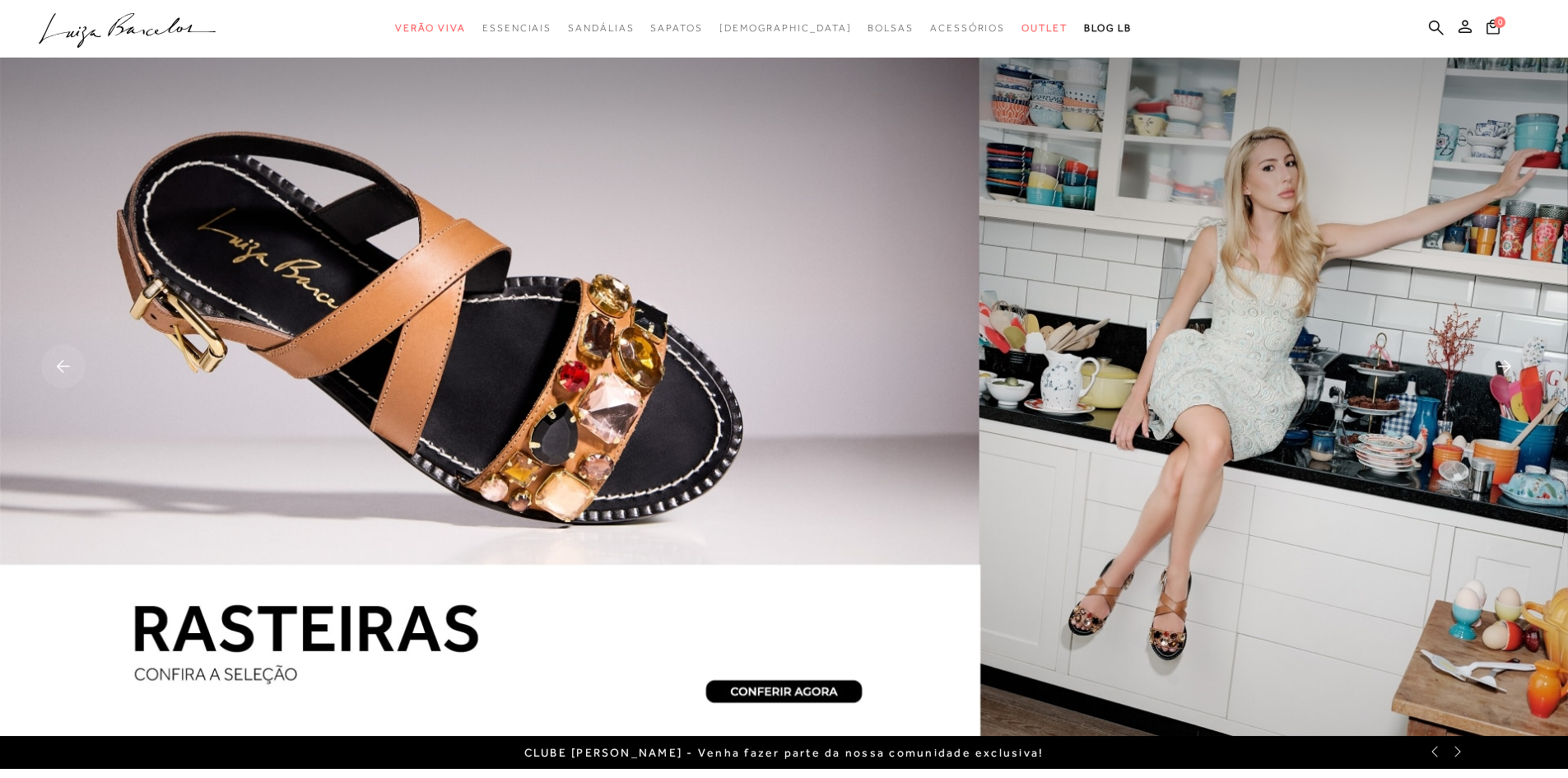
drag, startPoint x: 482, startPoint y: 398, endPoint x: 592, endPoint y: 12, distance: 401.4
click at [592, 12] on nav ".a{fill-rule:evenodd;} Verão Viva Em alta Favoritos das Influenciadoras Apostas…" at bounding box center [771, 29] width 1527 height 35
click at [1084, 28] on span "BLOG LB" at bounding box center [1108, 28] width 48 height 12
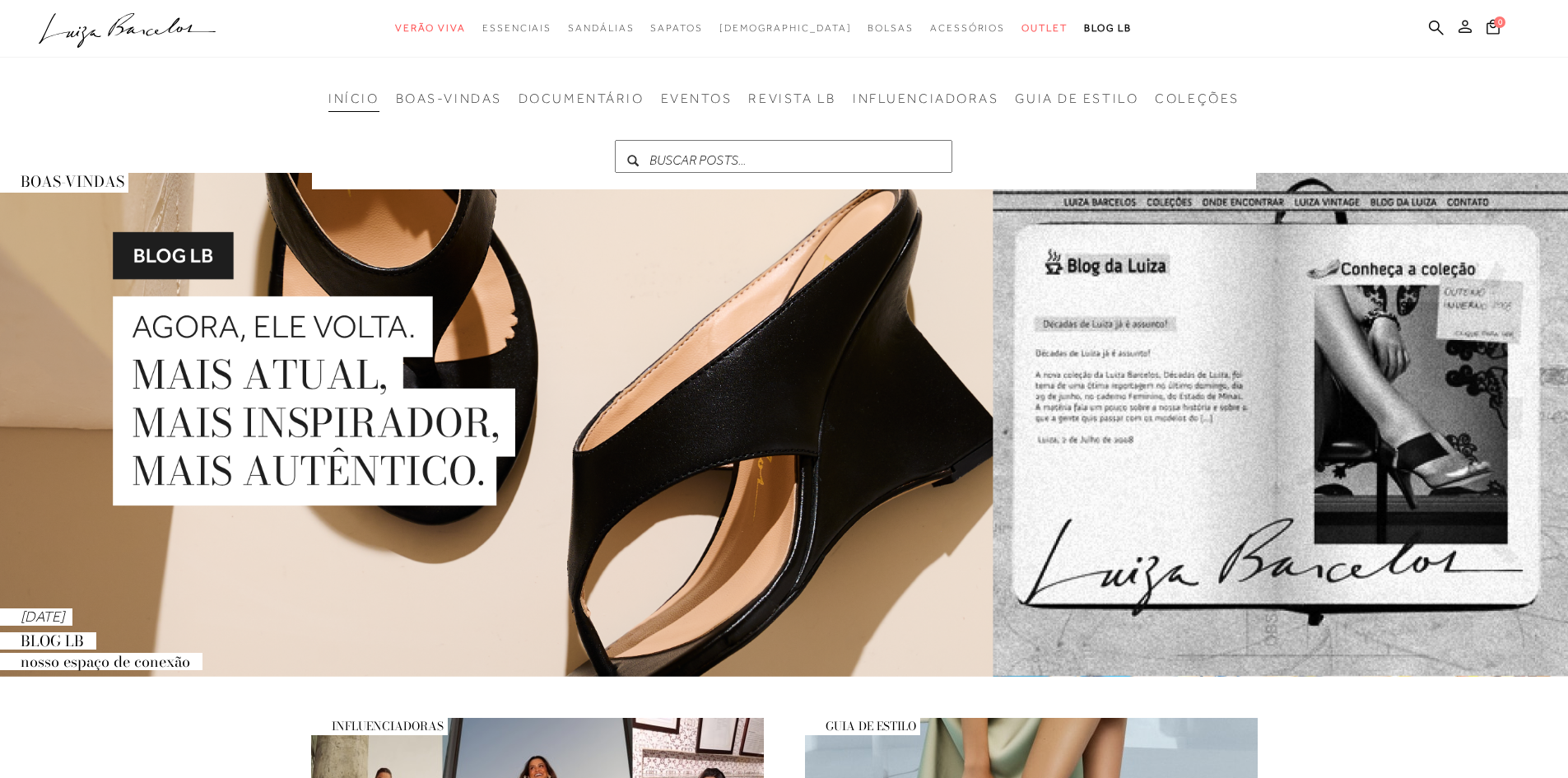
click at [1458, 28] on button at bounding box center [1464, 28] width 23 height 21
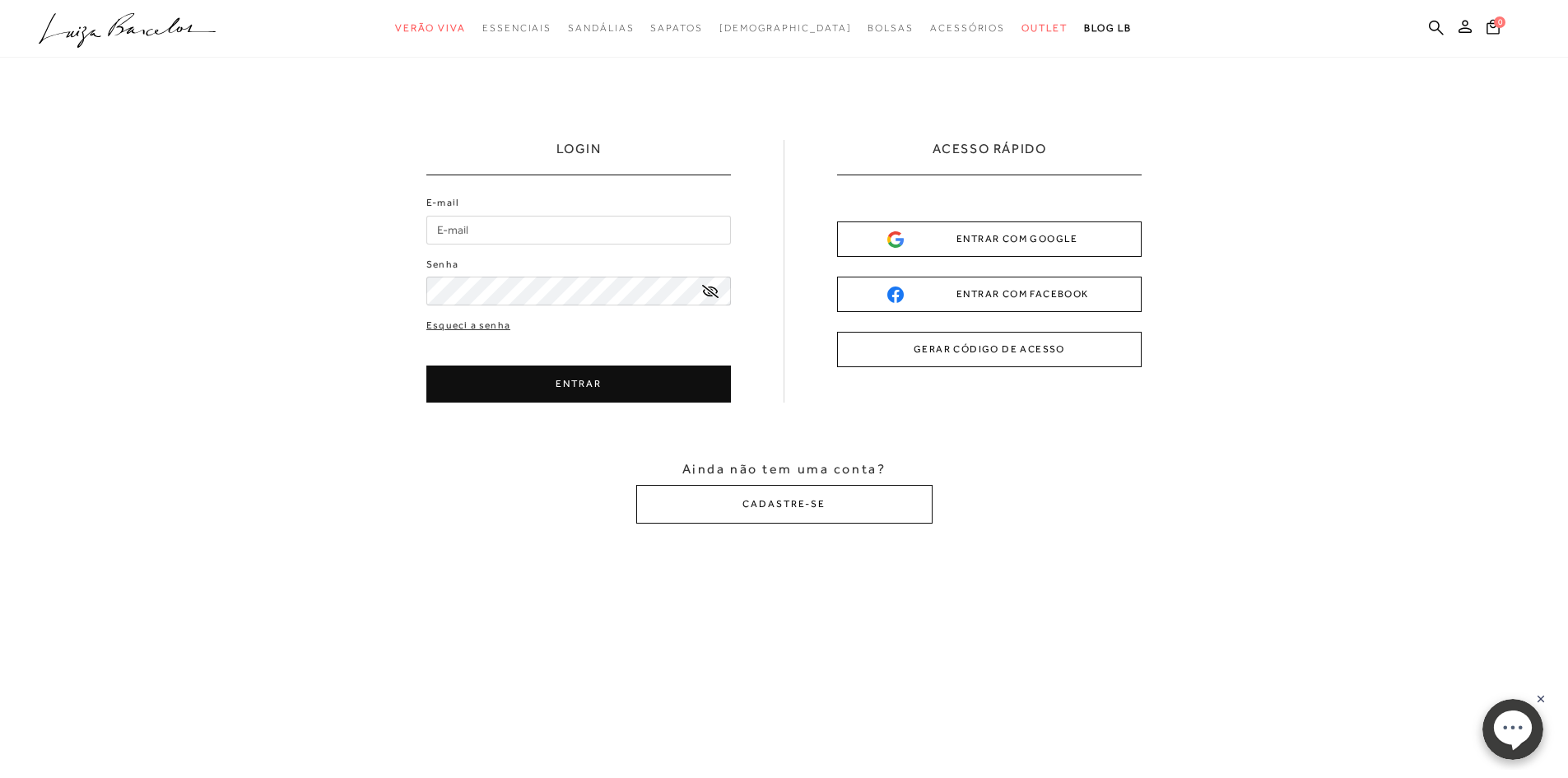
click at [1157, 85] on div "LOGIN E-mail Senha ENTRAR" at bounding box center [784, 332] width 1568 height 548
click at [1106, 451] on div "LOGIN E-mail Senha ENTRAR" at bounding box center [784, 332] width 1568 height 548
click at [1159, 104] on div "LOGIN E-mail Senha ENTRAR" at bounding box center [784, 332] width 1568 height 548
click at [1274, 554] on div "LOGIN E-mail Senha ENTRAR" at bounding box center [784, 332] width 1568 height 548
click at [1326, 479] on div "Ainda não tem uma conta? CADASTRE-SE" at bounding box center [784, 491] width 1568 height 63
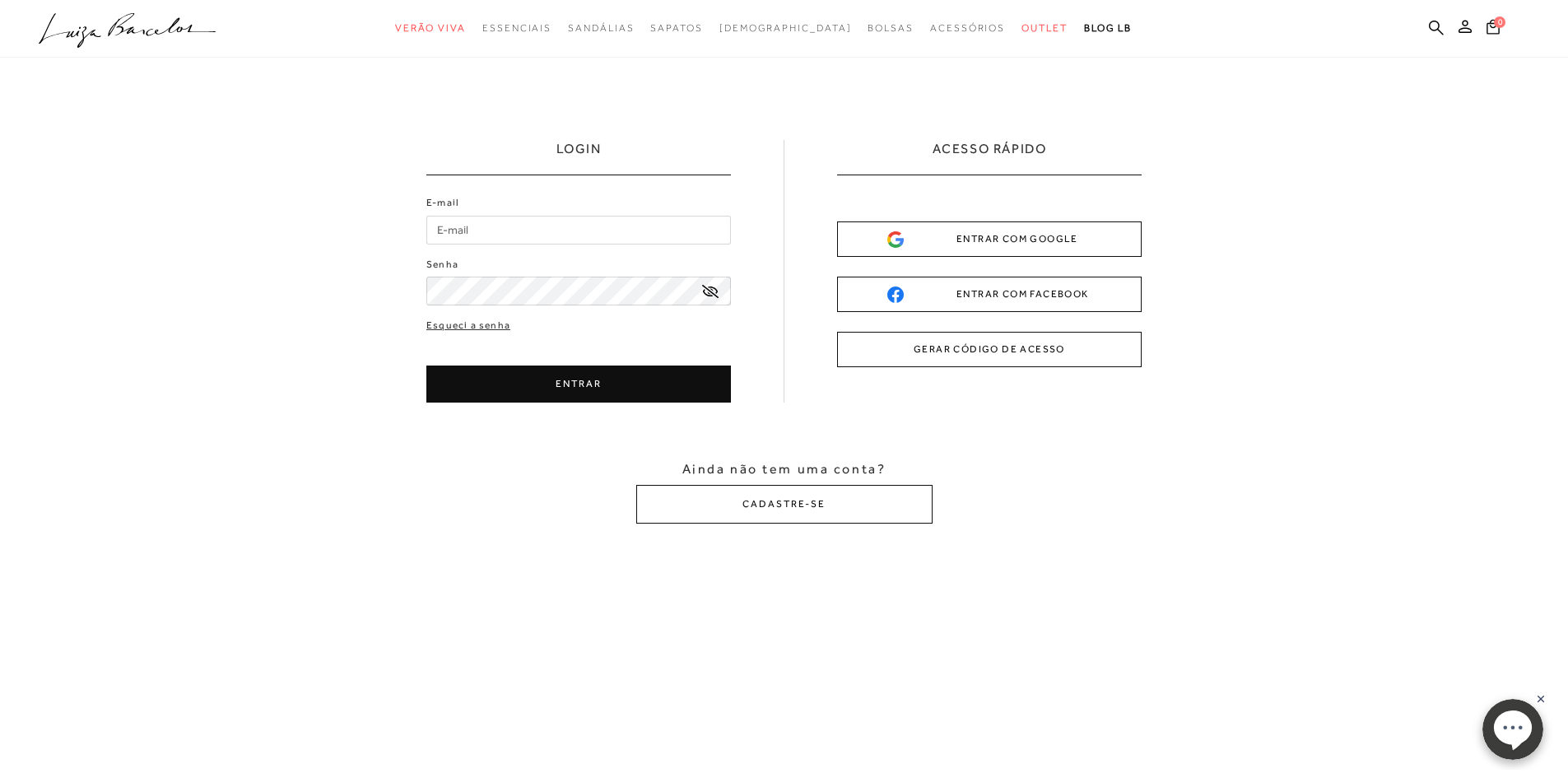
click at [169, 34] on icon ".a{fill-rule:evenodd;}" at bounding box center [128, 30] width 178 height 35
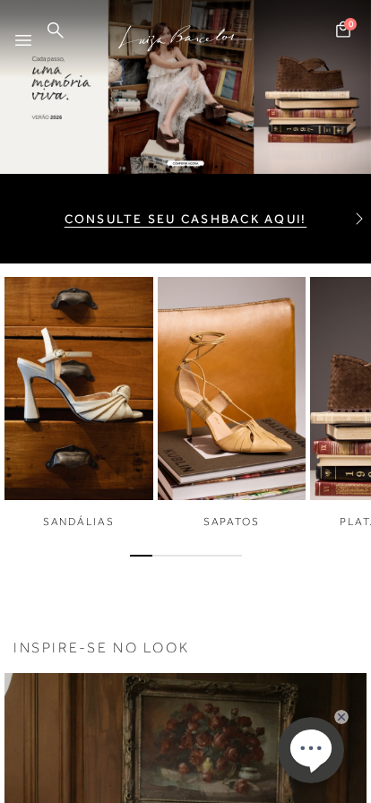
click at [26, 40] on icon at bounding box center [23, 40] width 16 height 11
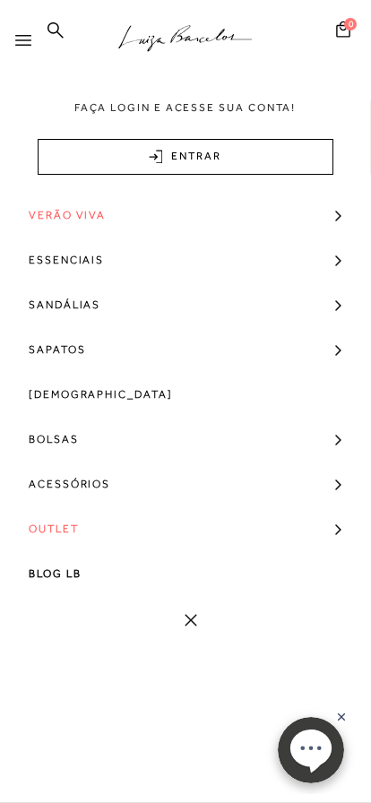
click at [98, 220] on span "Verão Viva" at bounding box center [67, 215] width 77 height 45
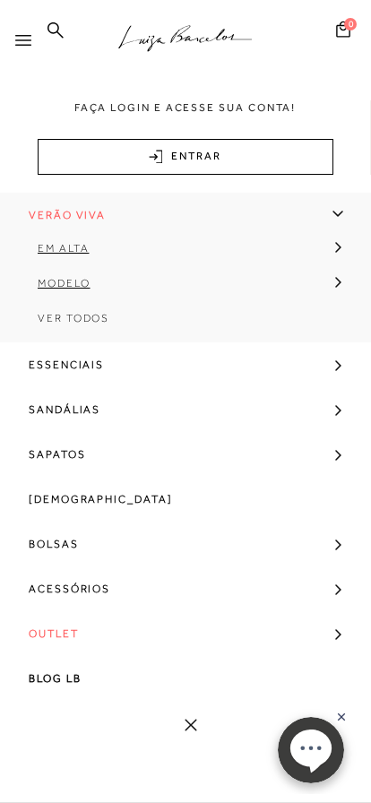
click at [82, 251] on span "Em alta" at bounding box center [63, 248] width 51 height 13
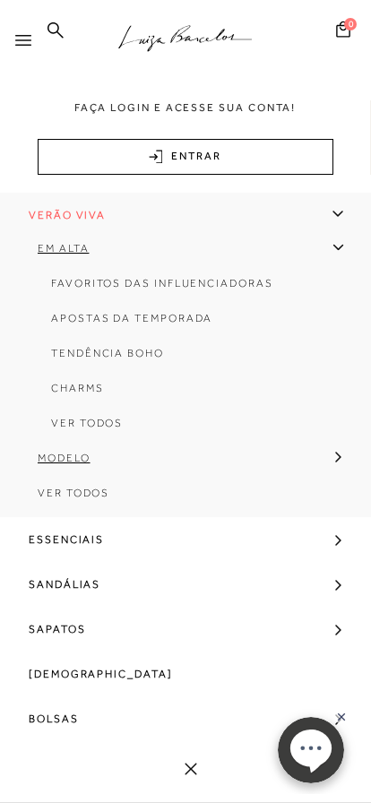
click at [111, 277] on span "Favoritos das Influenciadoras" at bounding box center [162, 283] width 222 height 13
